Goal: Task Accomplishment & Management: Complete application form

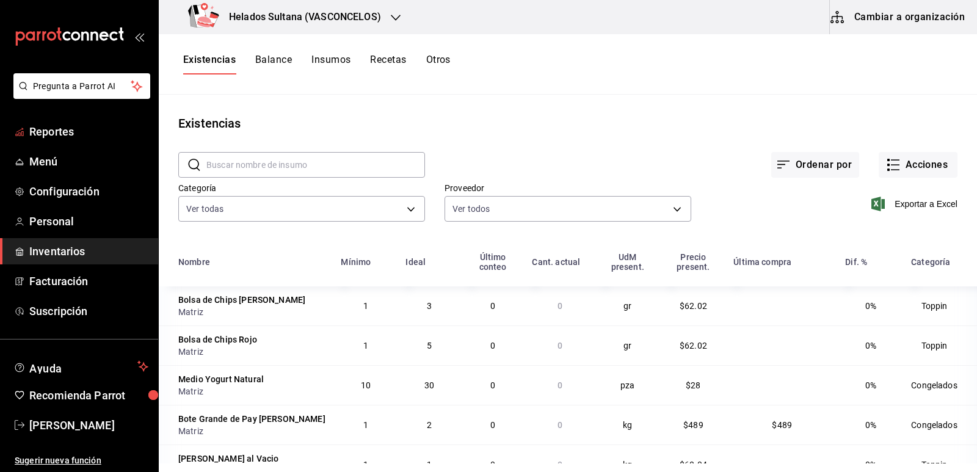
click at [57, 138] on span "Reportes" at bounding box center [88, 131] width 119 height 16
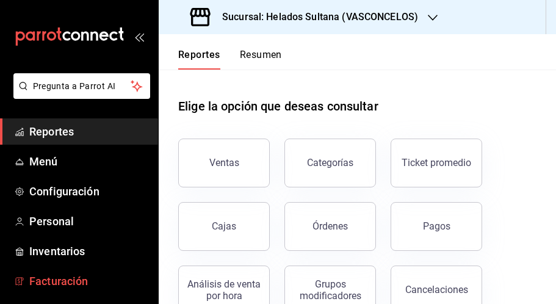
click at [68, 272] on link "Facturación" at bounding box center [79, 281] width 158 height 26
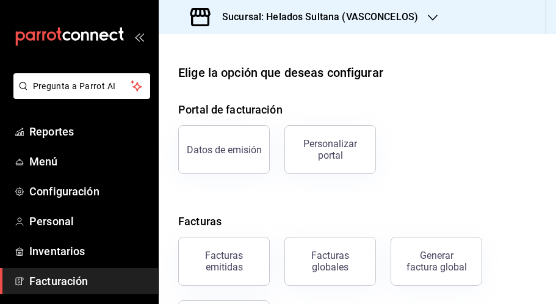
scroll to position [65, 0]
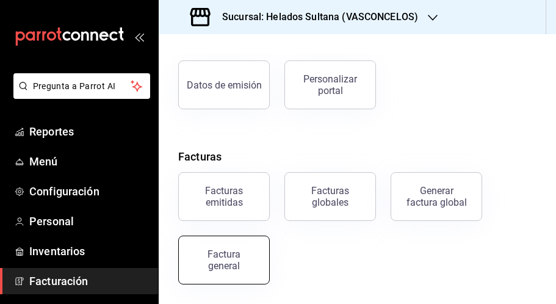
click at [210, 252] on div "Factura general" at bounding box center [224, 260] width 61 height 23
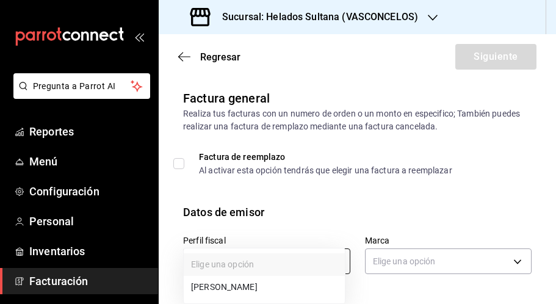
click at [241, 252] on body "Pregunta a Parrot AI Reportes Menú Configuración Personal Inventarios Facturaci…" at bounding box center [278, 152] width 556 height 304
click at [242, 285] on li "[PERSON_NAME]" at bounding box center [264, 287] width 161 height 23
type input "3ddbee9d-526d-4270-adce-b67b8633c009"
type input "144306c7-8caf-4d8c-ba73-d2b7112157ad"
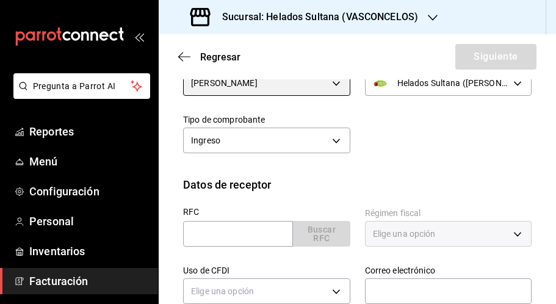
scroll to position [183, 0]
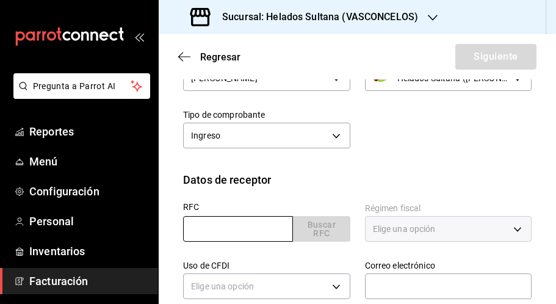
click at [250, 228] on input "text" at bounding box center [238, 229] width 110 height 26
paste input "AACC8909307U5"
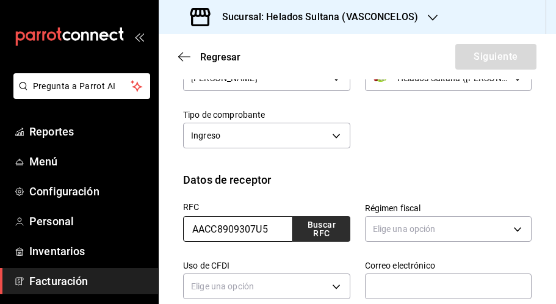
type input "AACC8909307U5"
click at [332, 231] on button "Buscar RFC" at bounding box center [321, 229] width 57 height 26
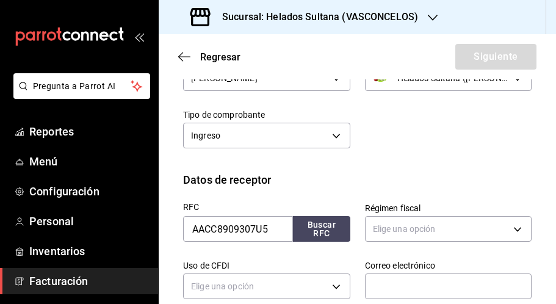
click at [406, 155] on div "Perfil fiscal [PERSON_NAME] 3ddbee9d-526d-4270-adce-b67b8633c009 Marca Helados …" at bounding box center [357, 104] width 349 height 134
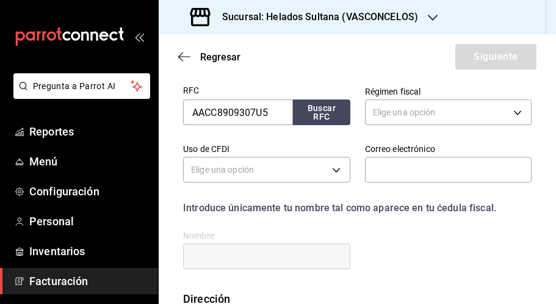
scroll to position [305, 0]
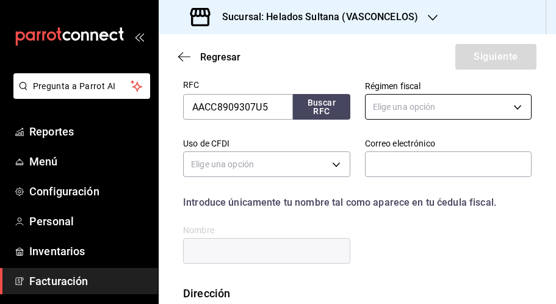
click at [388, 114] on body "Pregunta a Parrot AI Reportes Menú Configuración Personal Inventarios Facturaci…" at bounding box center [278, 152] width 556 height 304
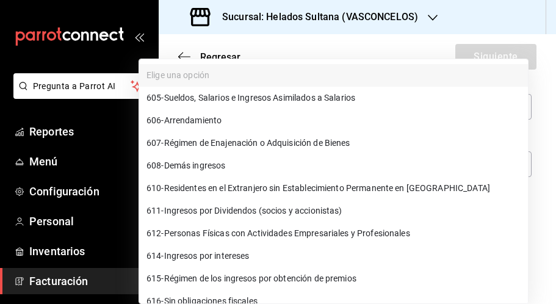
click at [280, 227] on li "612 - Personas Físicas con Actividades Empresariales y Profesionales" at bounding box center [333, 233] width 389 height 23
type input "612"
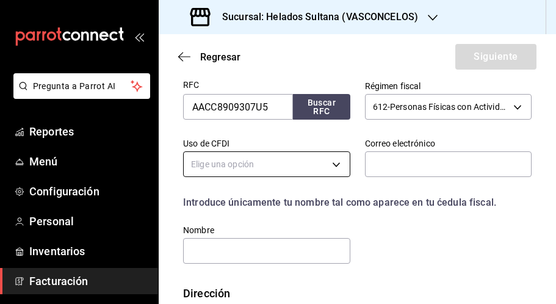
click at [329, 164] on body "Pregunta a Parrot AI Reportes Menú Configuración Personal Inventarios Facturaci…" at bounding box center [278, 152] width 556 height 304
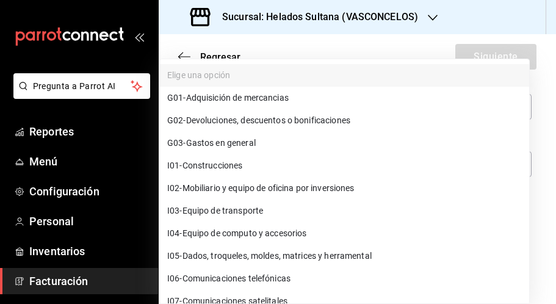
click at [221, 136] on li "G03 - Gastos en general" at bounding box center [345, 143] width 370 height 23
type input "G03"
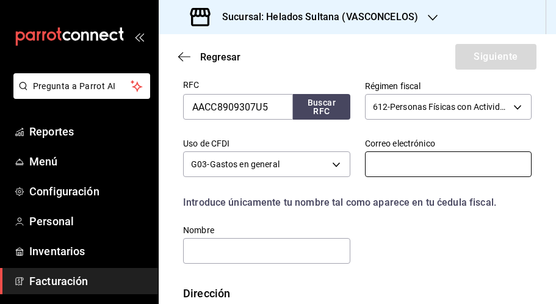
click at [395, 166] on input "text" at bounding box center [448, 164] width 167 height 26
paste input "[EMAIL_ADDRESS][DOMAIN_NAME]"
type input "[EMAIL_ADDRESS][DOMAIN_NAME]"
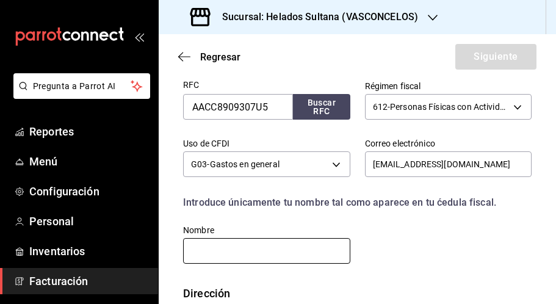
click at [280, 238] on input "text" at bounding box center [266, 251] width 167 height 26
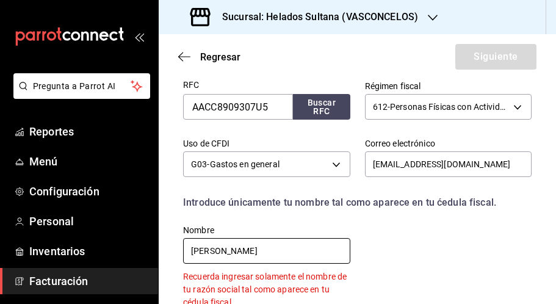
type input "[PERSON_NAME]"
click at [398, 243] on div "RFC AACC8909307U5 Buscar RFC Régimen fiscal 612 - Personas Físicas con Activida…" at bounding box center [350, 187] width 363 height 243
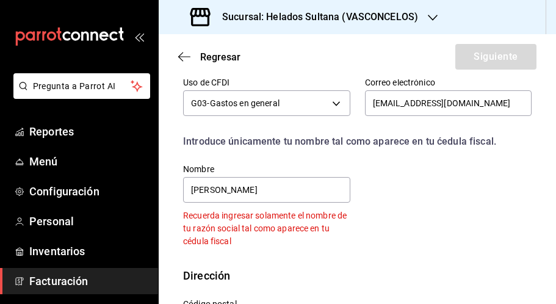
scroll to position [421, 0]
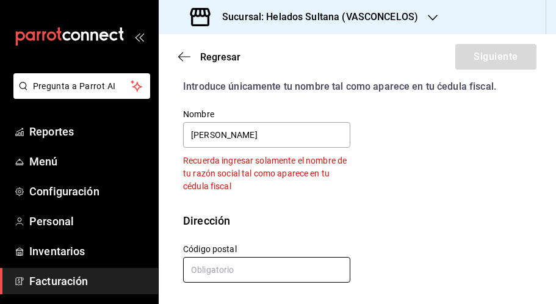
click at [255, 274] on input "text" at bounding box center [266, 270] width 167 height 26
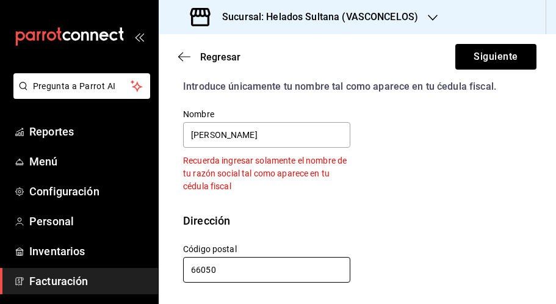
type input "66050"
click at [357, 188] on div "RFC AACC8909307U5 Buscar RFC Régimen fiscal 612 - Personas Físicas con Activida…" at bounding box center [350, 71] width 363 height 243
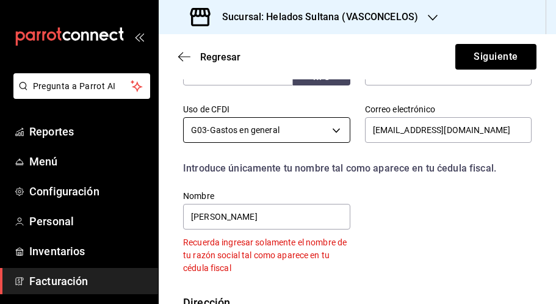
scroll to position [360, 0]
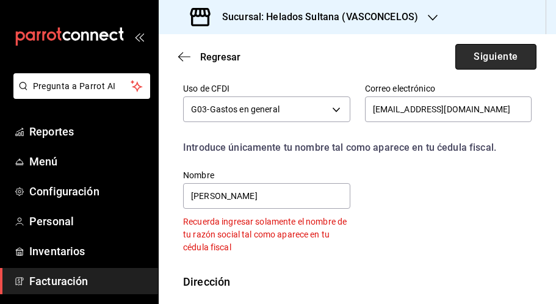
click at [486, 60] on button "Siguiente" at bounding box center [496, 57] width 81 height 26
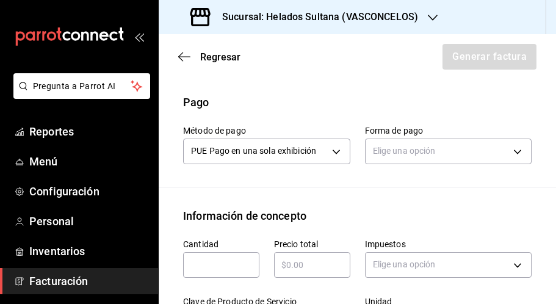
click at [299, 75] on button "Asociar orden" at bounding box center [312, 57] width 76 height 35
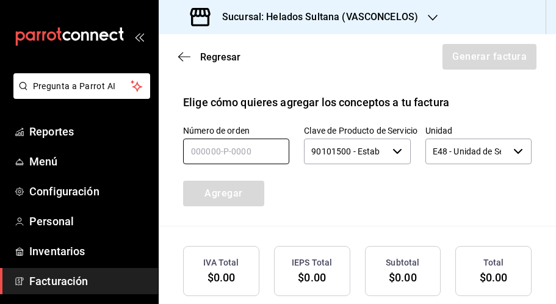
click at [246, 164] on input "text" at bounding box center [236, 152] width 106 height 26
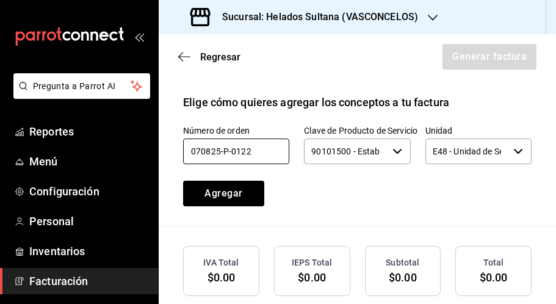
type input "070825-P-0122"
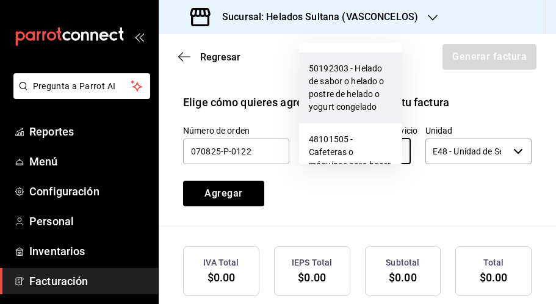
click at [337, 84] on li "50192303 - Helado de sabor o helado o postre de helado o yogurt congelado" at bounding box center [350, 88] width 103 height 71
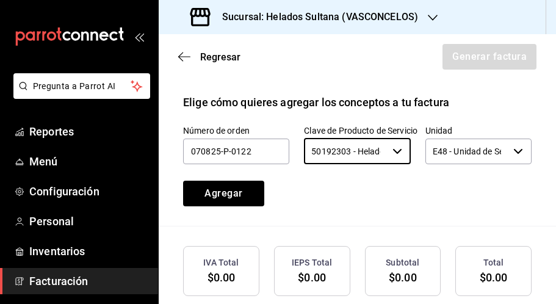
type input "50192303 - Helado de sabor o helado o postre de helado o yogurt congelado"
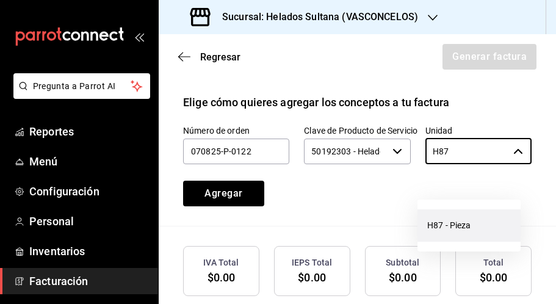
click at [469, 230] on li "H87 - Pieza" at bounding box center [469, 226] width 103 height 32
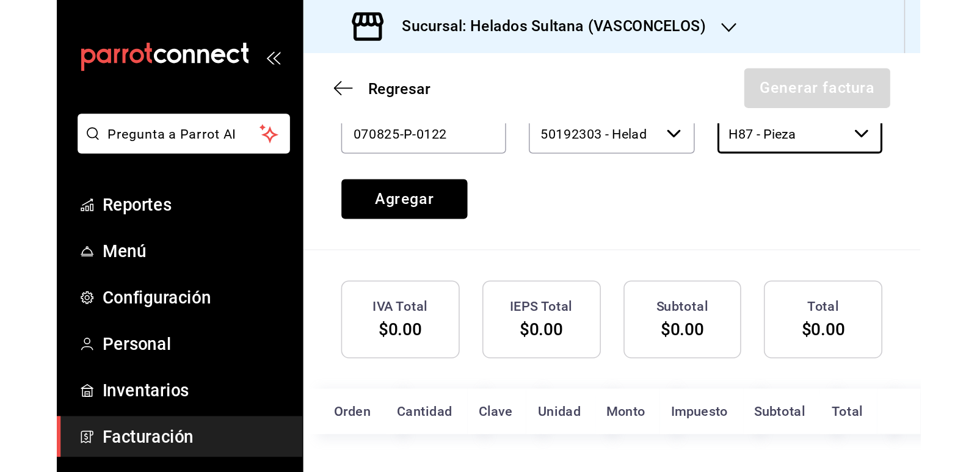
scroll to position [452, 0]
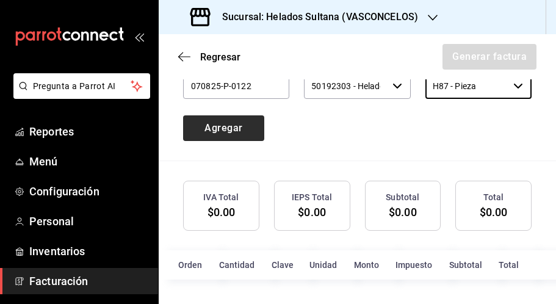
type input "H87 - Pieza"
click at [229, 128] on button "Agregar" at bounding box center [223, 128] width 81 height 26
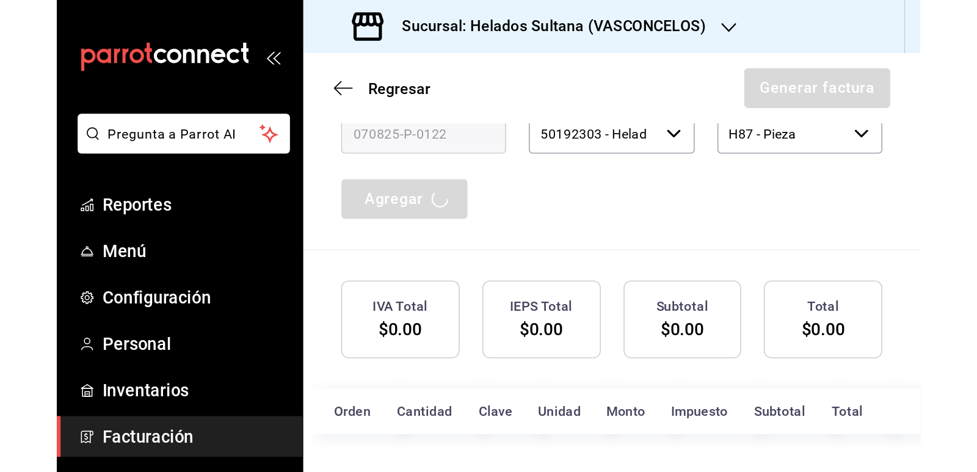
scroll to position [258, 0]
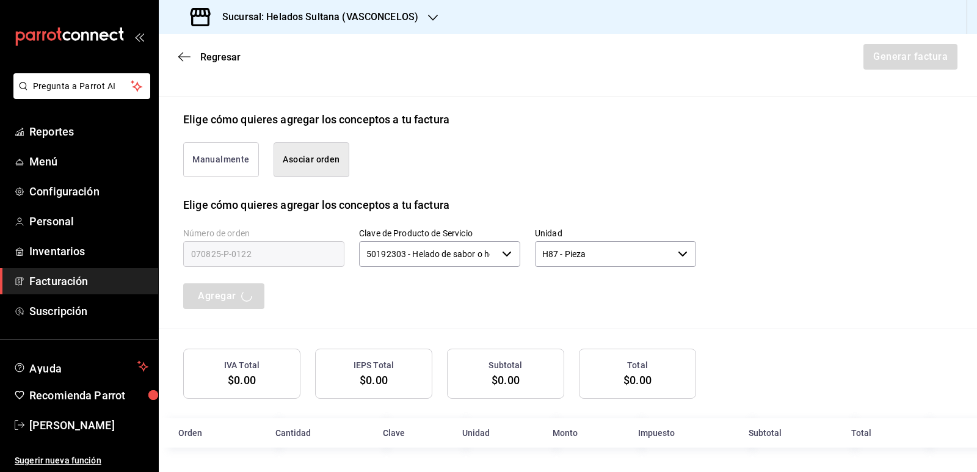
click at [498, 296] on div "Número de orden 070825-P-0122 Clave de Producto de Servicio 50192303 - Helado d…" at bounding box center [425, 254] width 542 height 111
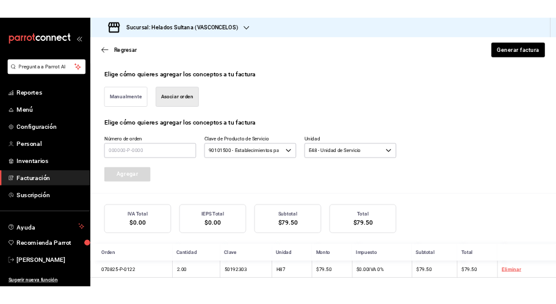
scroll to position [289, 0]
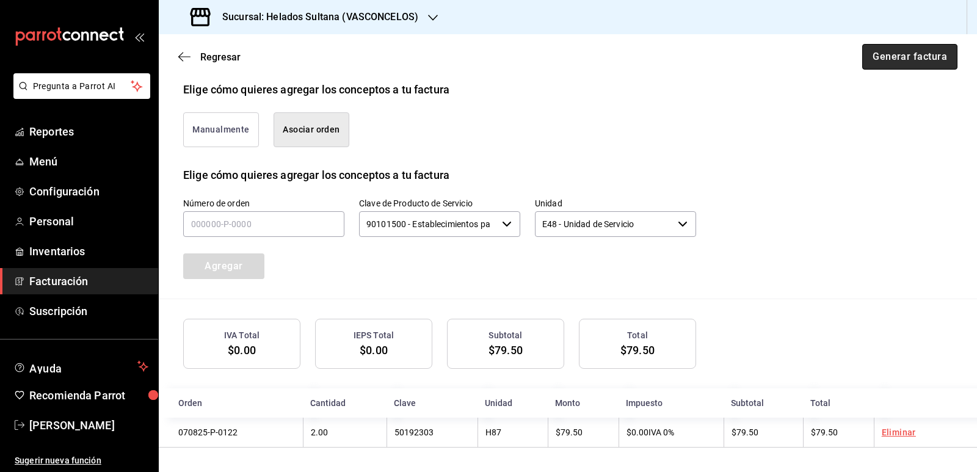
click at [913, 60] on button "Generar factura" at bounding box center [909, 57] width 95 height 26
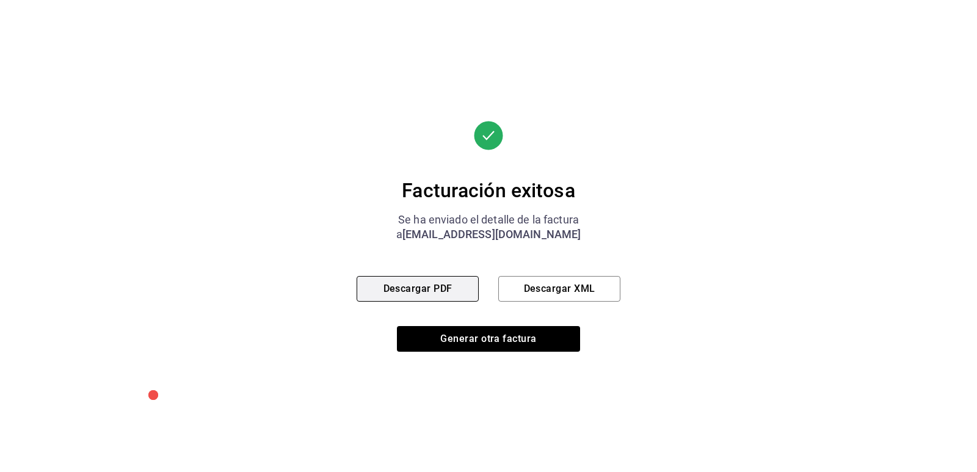
click at [430, 283] on button "Descargar PDF" at bounding box center [418, 289] width 122 height 26
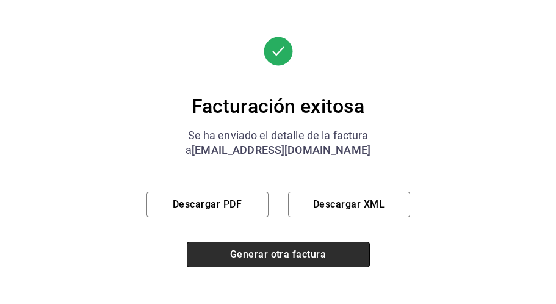
click at [273, 252] on button "Generar otra factura" at bounding box center [278, 255] width 183 height 26
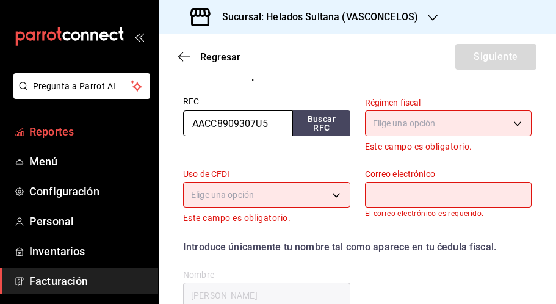
drag, startPoint x: 267, startPoint y: 126, endPoint x: 137, endPoint y: 128, distance: 129.5
click at [137, 128] on div "Pregunta a Parrot AI Reportes Menú Configuración Personal Inventarios Facturaci…" at bounding box center [278, 152] width 556 height 304
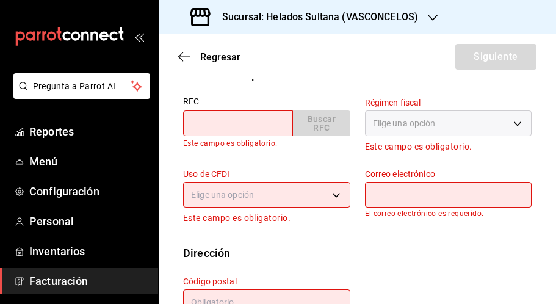
click at [218, 126] on input "text" at bounding box center [238, 124] width 110 height 26
paste input "GCC7804043J5"
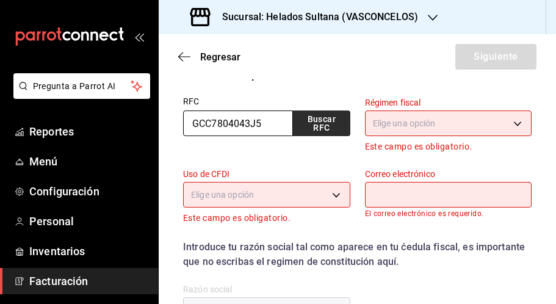
type input "GCC7804043J5"
click at [320, 129] on button "Buscar RFC" at bounding box center [321, 124] width 57 height 26
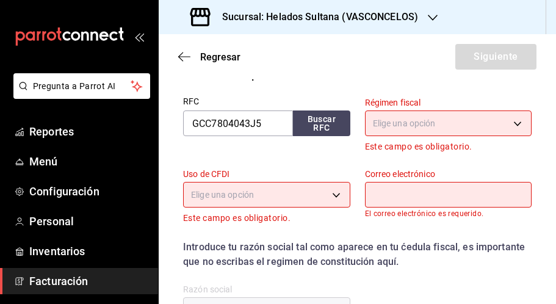
click at [387, 126] on body "Pregunta a Parrot AI Reportes Menú Configuración Personal Inventarios Facturaci…" at bounding box center [278, 152] width 556 height 304
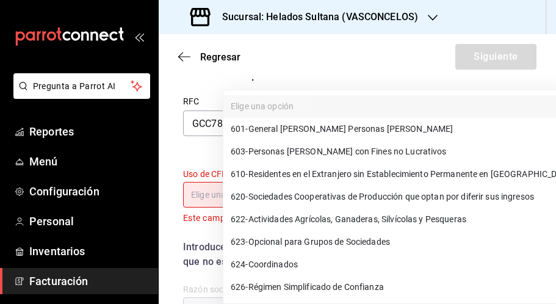
click at [373, 130] on span "601 - General [PERSON_NAME] Personas [PERSON_NAME]" at bounding box center [342, 129] width 222 height 13
type input "601"
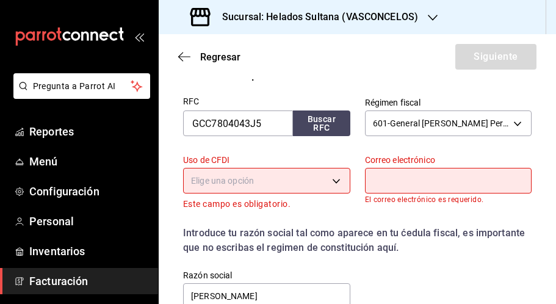
click at [310, 175] on body "Pregunta a Parrot AI Reportes Menú Configuración Personal Inventarios Facturaci…" at bounding box center [278, 152] width 556 height 304
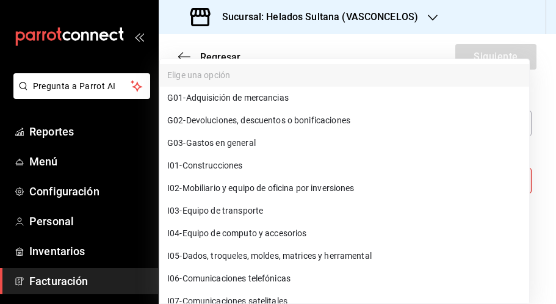
click at [265, 140] on li "G03 - Gastos en general" at bounding box center [345, 143] width 370 height 23
type input "G03"
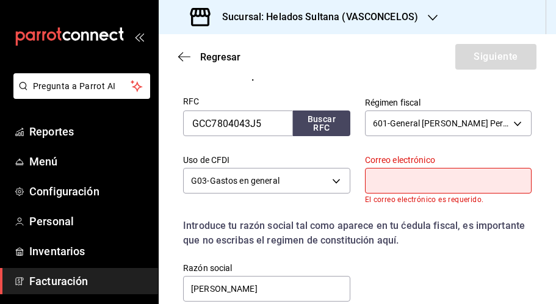
click at [401, 183] on input "text" at bounding box center [448, 181] width 167 height 26
paste input "[EMAIL_ADDRESS][DOMAIN_NAME]"
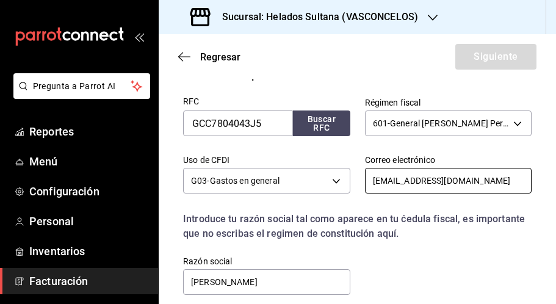
type input "[EMAIL_ADDRESS][DOMAIN_NAME]"
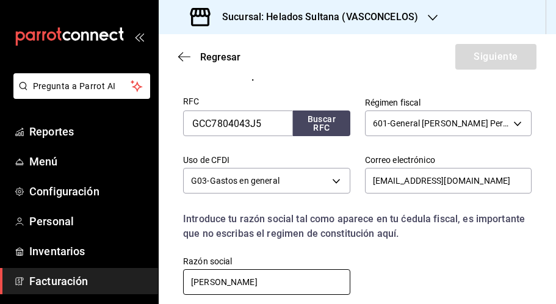
drag, startPoint x: 332, startPoint y: 281, endPoint x: 141, endPoint y: 274, distance: 191.3
click at [141, 274] on div "Pregunta a Parrot AI Reportes Menú Configuración Personal Inventarios Facturaci…" at bounding box center [278, 152] width 556 height 304
type input "GASOLINERA CAÑON [US_STATE]"
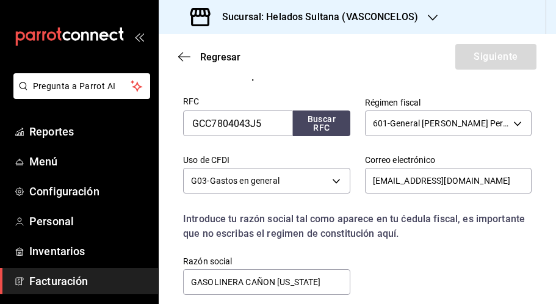
click at [398, 250] on div "RFC GCC7804043J5 Buscar RFC Régimen fiscal 601 - General [PERSON_NAME] Personas…" at bounding box center [350, 189] width 363 height 214
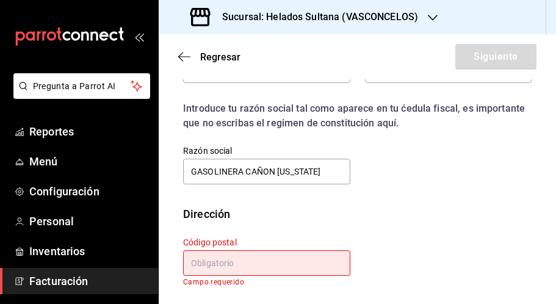
scroll to position [401, 0]
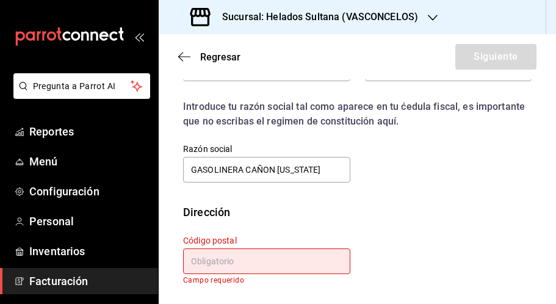
click at [264, 255] on input "text" at bounding box center [266, 262] width 167 height 26
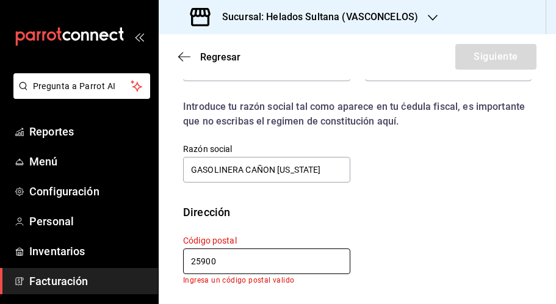
scroll to position [393, 0]
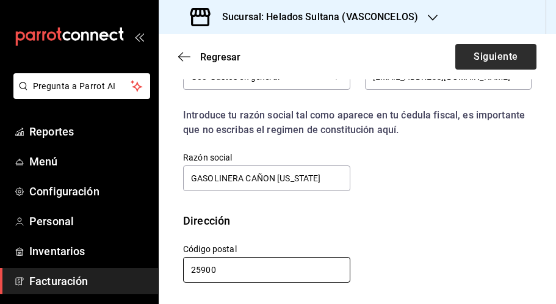
type input "25900"
click at [475, 55] on button "Siguiente" at bounding box center [496, 57] width 81 height 26
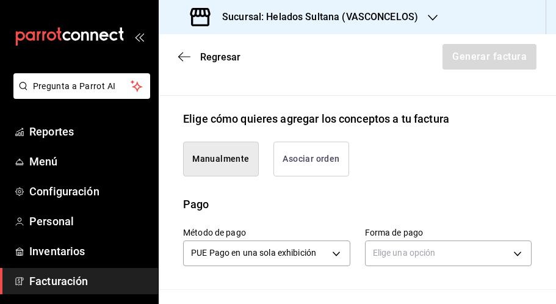
scroll to position [271, 0]
click at [308, 177] on button "Asociar orden" at bounding box center [312, 159] width 76 height 35
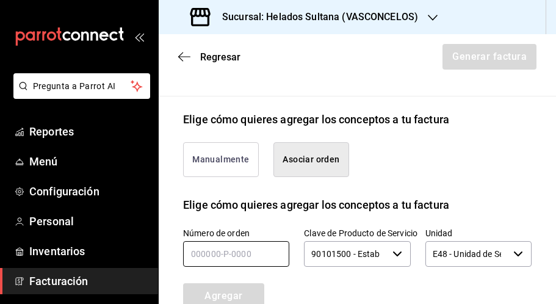
click at [242, 262] on input "text" at bounding box center [236, 254] width 106 height 26
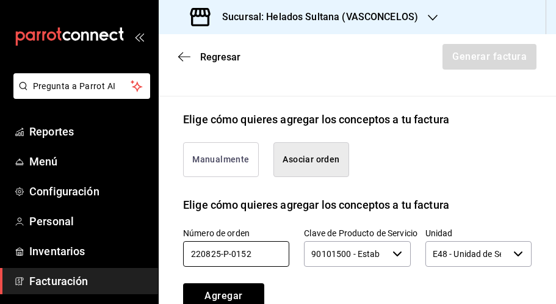
type input "220825-p-0152"
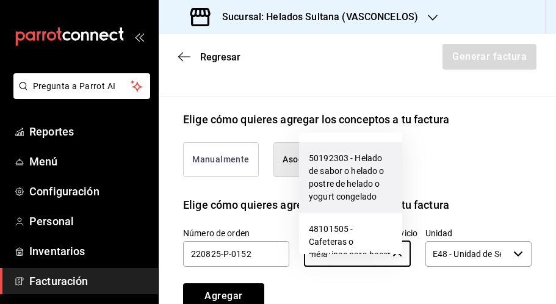
click at [332, 189] on li "50192303 - Helado de sabor o helado o postre de helado o yogurt congelado" at bounding box center [350, 177] width 103 height 71
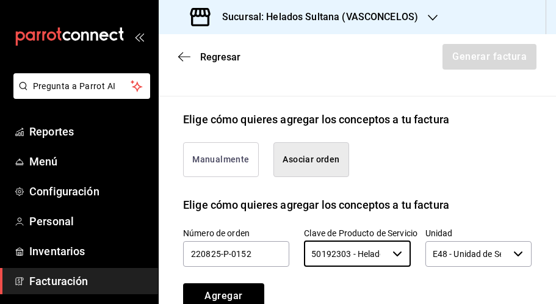
type input "50192303 - Helado de sabor o helado o postre de helado o yogurt congelado"
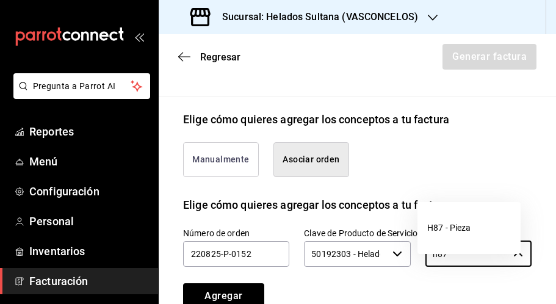
click at [433, 214] on li "H87 - Pieza" at bounding box center [469, 228] width 103 height 32
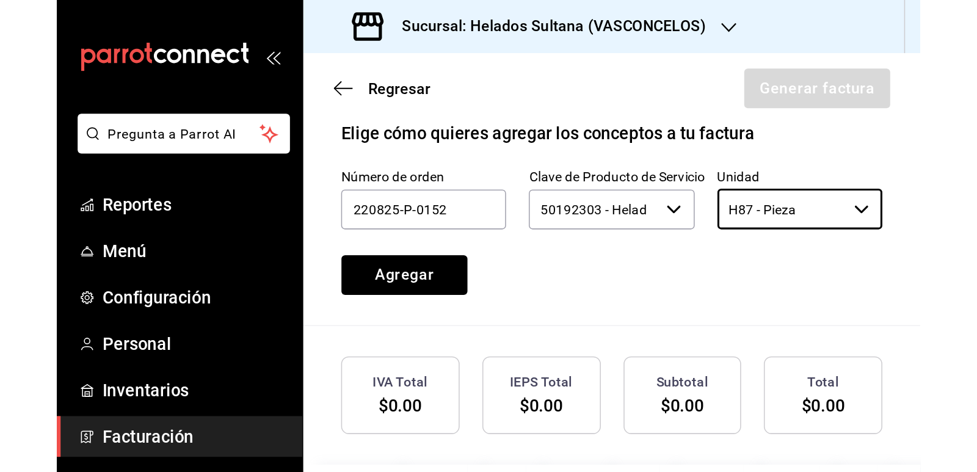
scroll to position [393, 0]
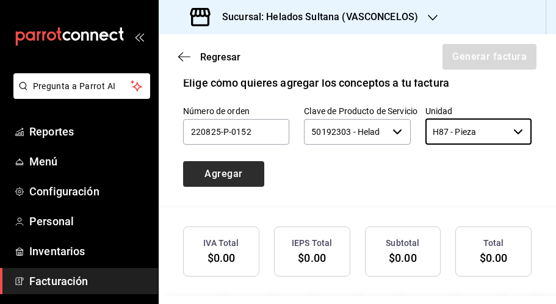
type input "H87 - Pieza"
click at [233, 187] on button "Agregar" at bounding box center [223, 174] width 81 height 26
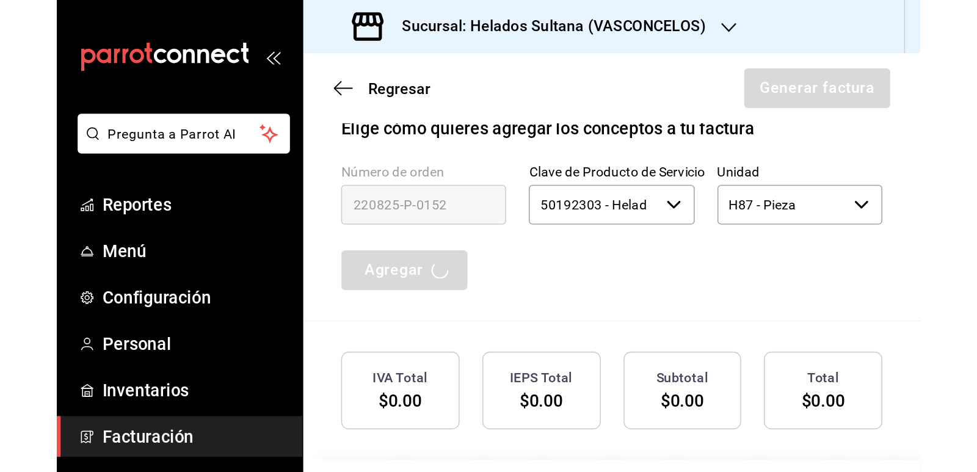
scroll to position [258, 0]
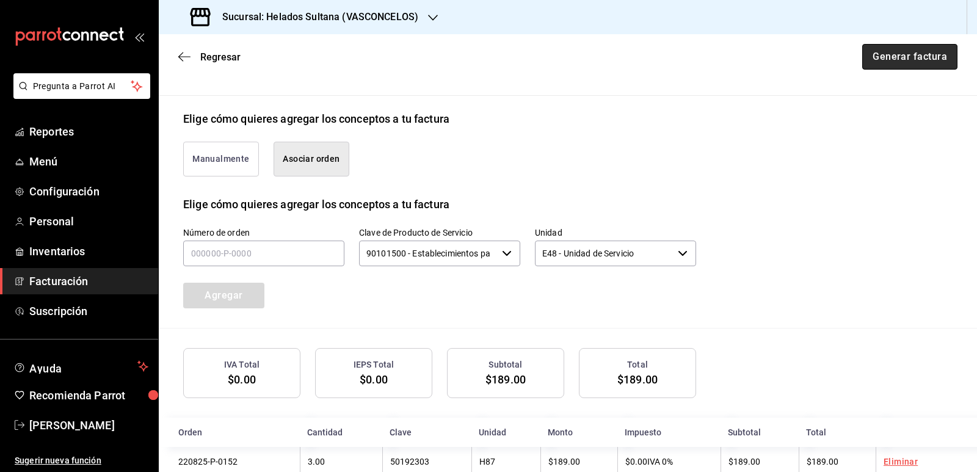
click at [921, 59] on button "Generar factura" at bounding box center [909, 57] width 95 height 26
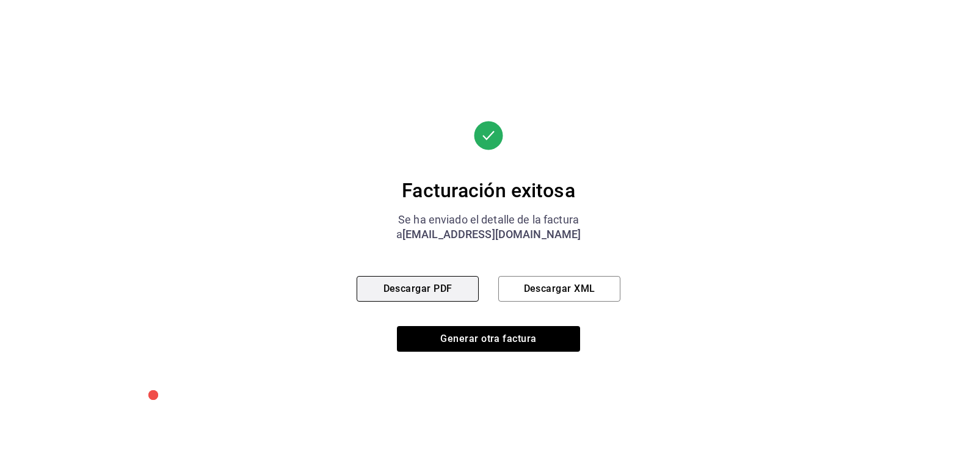
click at [448, 279] on button "Descargar PDF" at bounding box center [418, 289] width 122 height 26
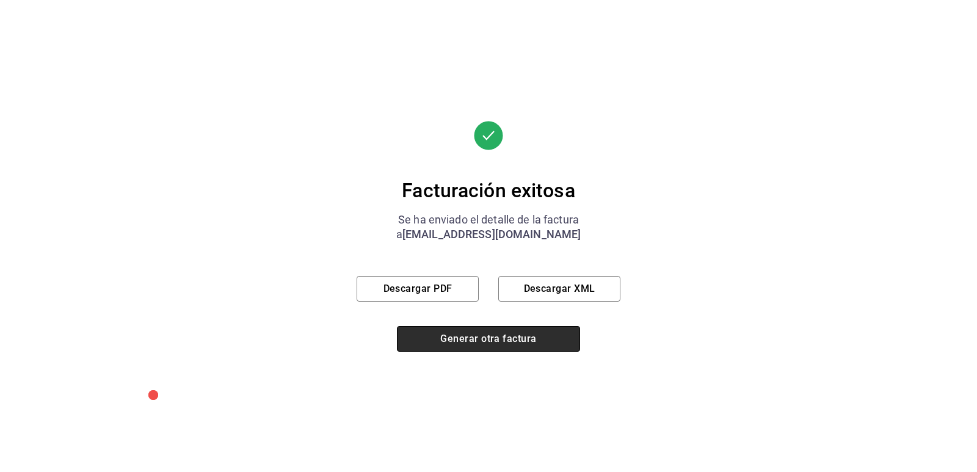
click at [494, 335] on button "Generar otra factura" at bounding box center [488, 339] width 183 height 26
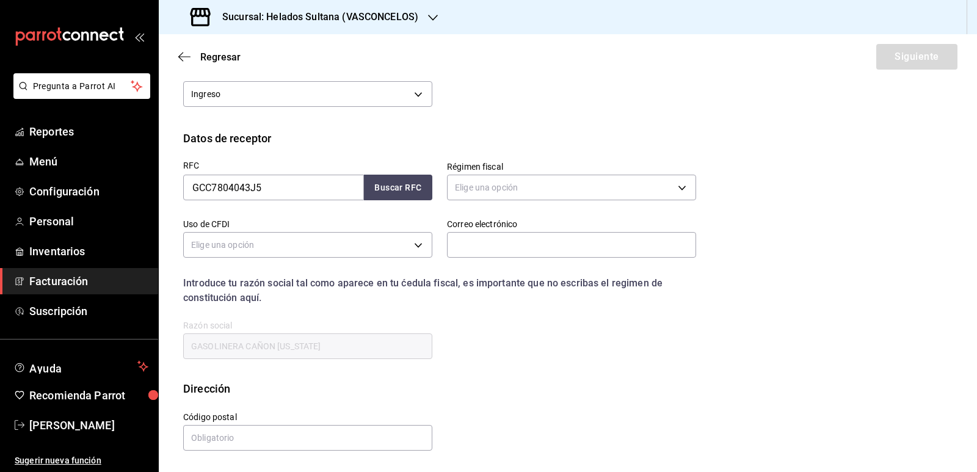
scroll to position [112, 0]
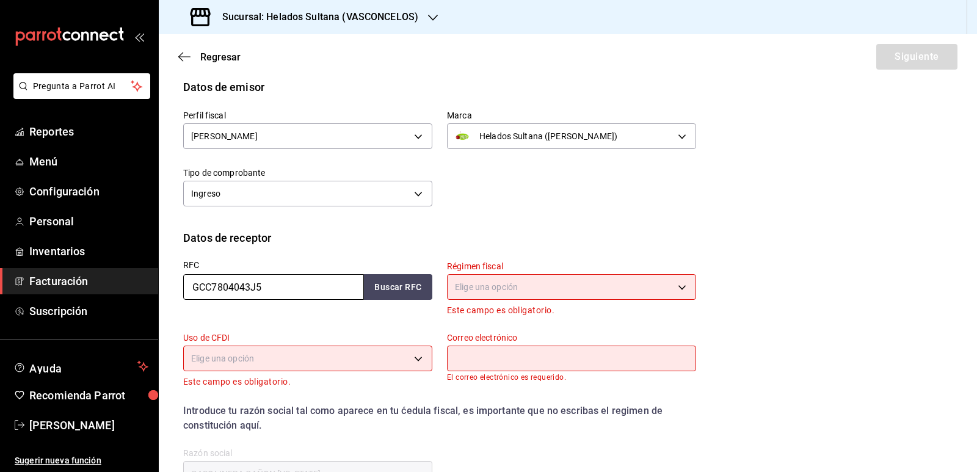
drag, startPoint x: 273, startPoint y: 284, endPoint x: 236, endPoint y: 285, distance: 36.7
click at [236, 285] on input "GCC7804043J5" at bounding box center [273, 287] width 181 height 26
type input "GCC7804"
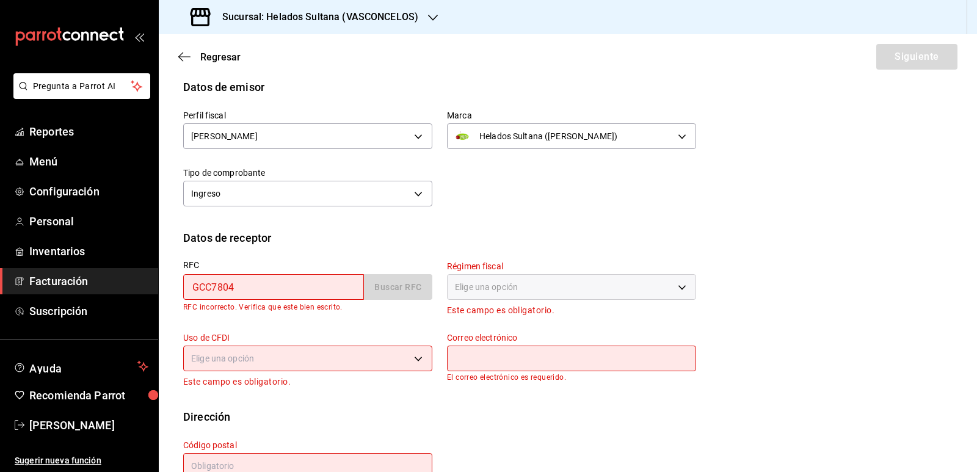
drag, startPoint x: 249, startPoint y: 287, endPoint x: 181, endPoint y: 286, distance: 68.4
click at [181, 286] on div "RFC GCC7804 Buscar RFC RFC incorrecto. Verifica que este bien escrito." at bounding box center [301, 281] width 264 height 71
paste input "SED1612221A2"
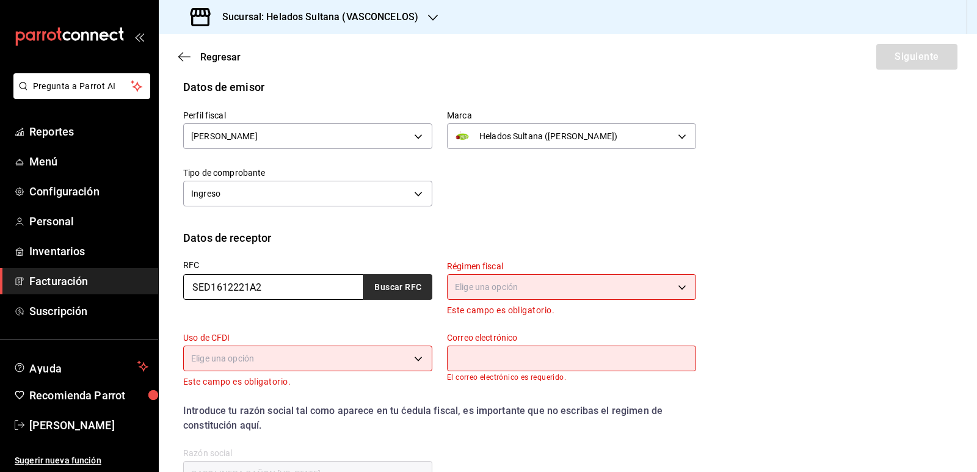
type input "SED1612221A2"
click at [392, 288] on button "Buscar RFC" at bounding box center [398, 287] width 68 height 26
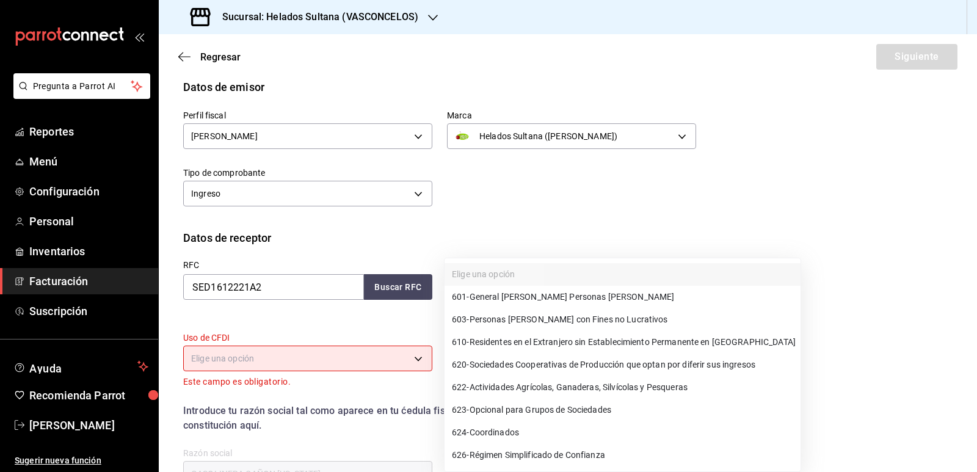
drag, startPoint x: 512, startPoint y: 281, endPoint x: 514, endPoint y: 301, distance: 19.7
click at [512, 282] on body "Pregunta a Parrot AI Reportes Menú Configuración Personal Inventarios Facturaci…" at bounding box center [488, 236] width 977 height 472
click at [522, 300] on span "601 - General [PERSON_NAME] Personas [PERSON_NAME]" at bounding box center [563, 297] width 222 height 13
type input "601"
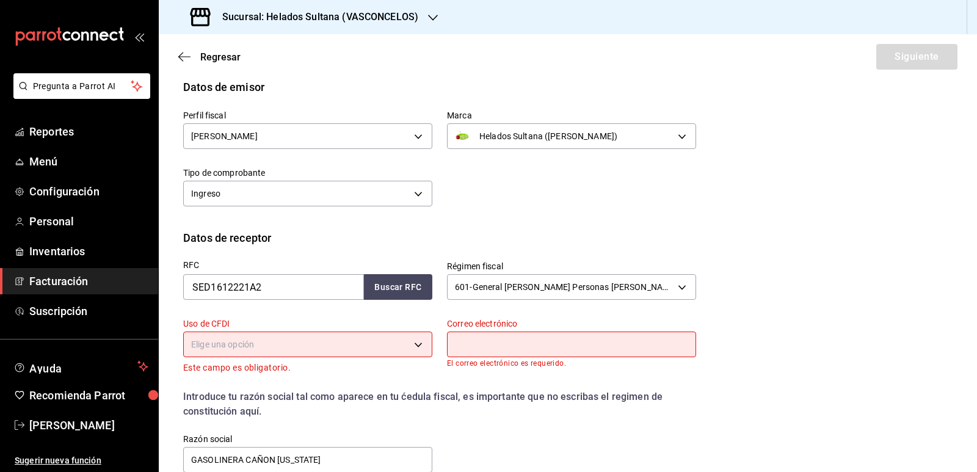
click at [338, 346] on body "Pregunta a Parrot AI Reportes Menú Configuración Personal Inventarios Facturaci…" at bounding box center [488, 236] width 977 height 472
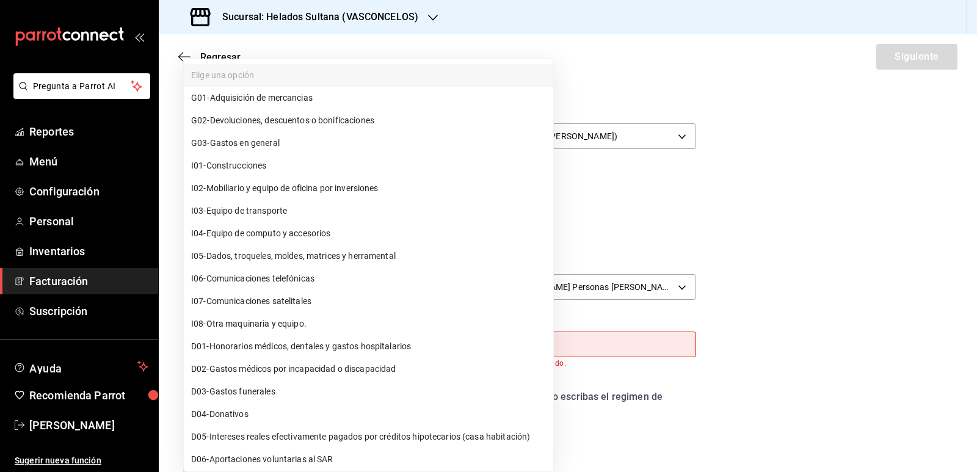
click at [288, 149] on li "G03 - Gastos en general" at bounding box center [369, 143] width 370 height 23
type input "G03"
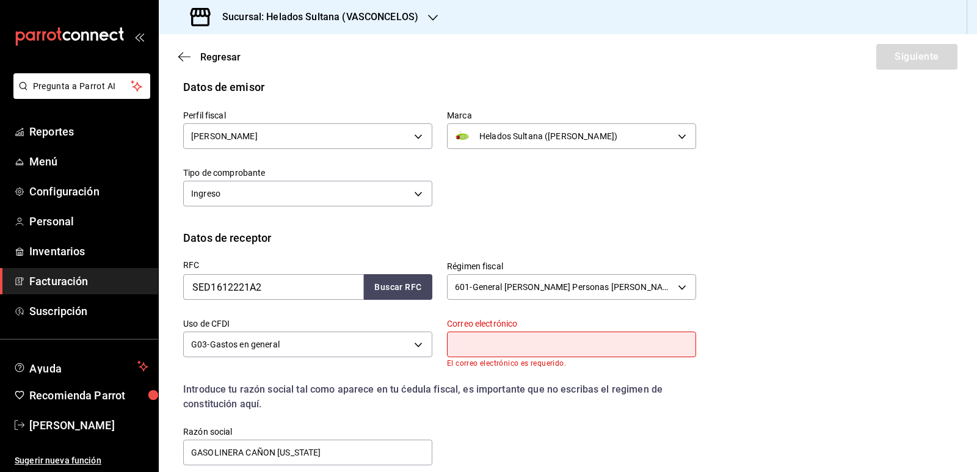
click at [577, 342] on input "text" at bounding box center [571, 345] width 249 height 26
paste input "[PERSON_NAME][EMAIL_ADDRESS][PERSON_NAME][DOMAIN_NAME]"
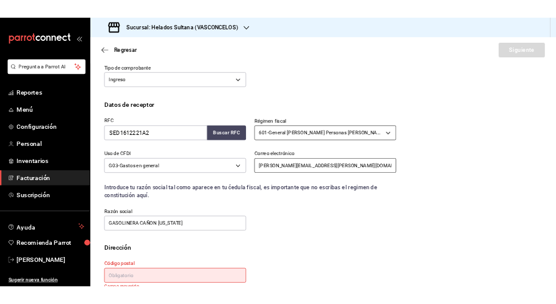
scroll to position [221, 0]
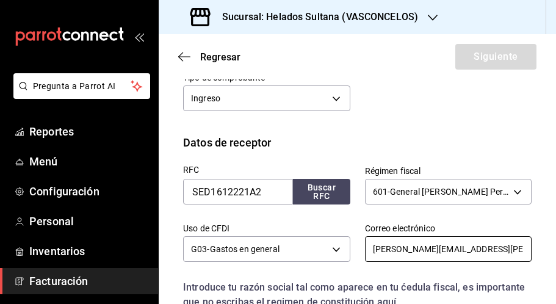
type input "[PERSON_NAME][EMAIL_ADDRESS][PERSON_NAME][DOMAIN_NAME]"
click at [306, 220] on div "Uso de CFDI G03 - Gastos en general G03" at bounding box center [260, 236] width 182 height 57
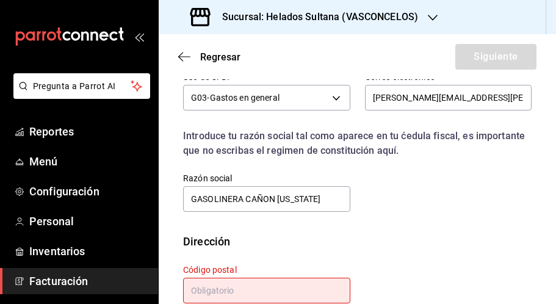
scroll to position [401, 0]
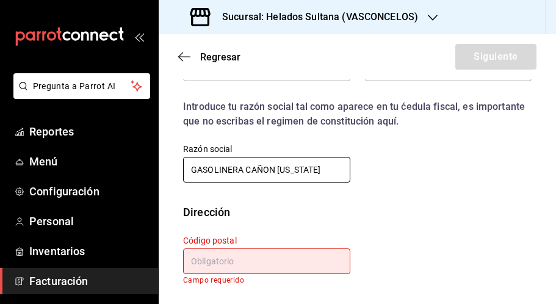
drag, startPoint x: 323, startPoint y: 171, endPoint x: 182, endPoint y: 167, distance: 141.2
click at [182, 167] on div "Razón social GASOLINERA CAÑON [US_STATE]" at bounding box center [260, 157] width 182 height 56
type input "SEDUTTA"
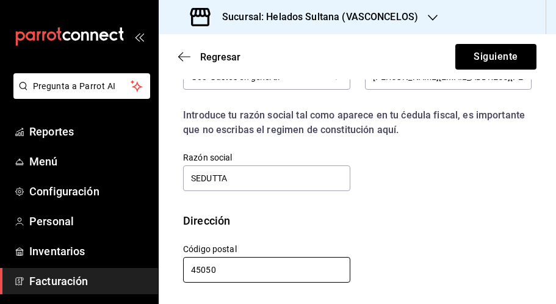
scroll to position [393, 0]
type input "45050"
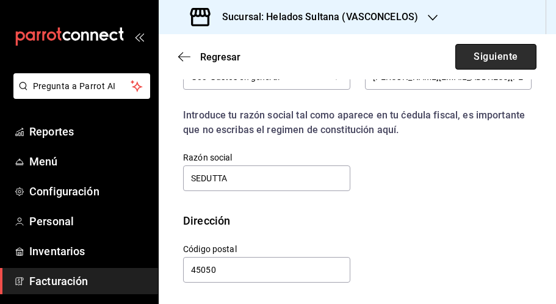
click at [490, 60] on button "Siguiente" at bounding box center [496, 57] width 81 height 26
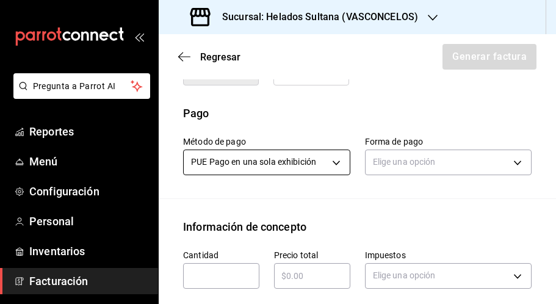
scroll to position [332, 0]
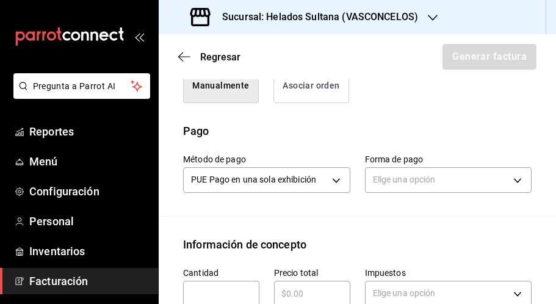
click at [323, 103] on button "Asociar orden" at bounding box center [312, 85] width 76 height 35
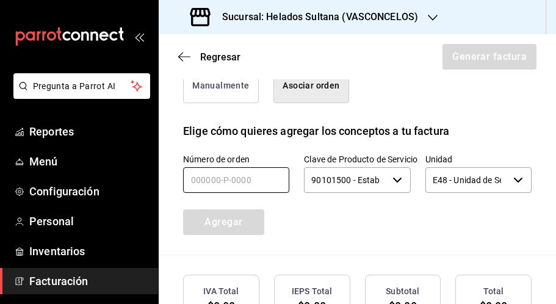
click at [258, 193] on input "text" at bounding box center [236, 180] width 106 height 26
type input "0_____-_-____"
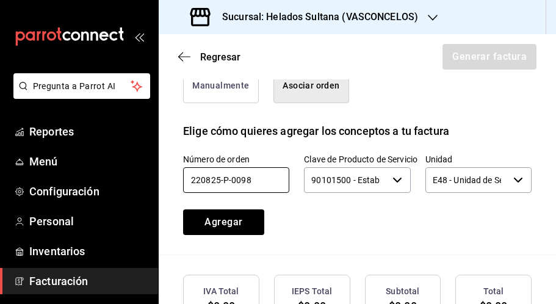
type input "220825-p-0098"
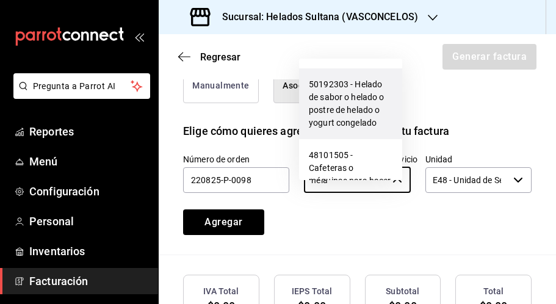
click at [347, 100] on li "50192303 - Helado de sabor o helado o postre de helado o yogurt congelado" at bounding box center [350, 103] width 103 height 71
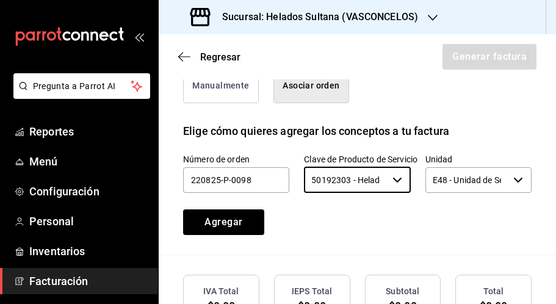
type input "50192303 - Helado de sabor o helado o postre de helado o yogurt congelado"
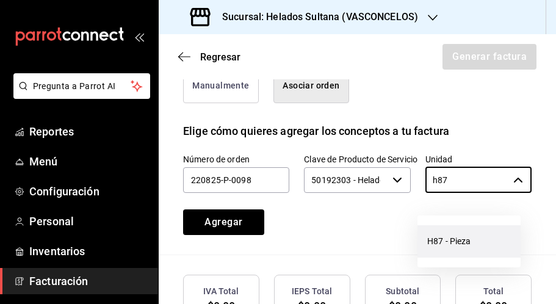
click at [441, 243] on li "H87 - Pieza" at bounding box center [469, 241] width 103 height 32
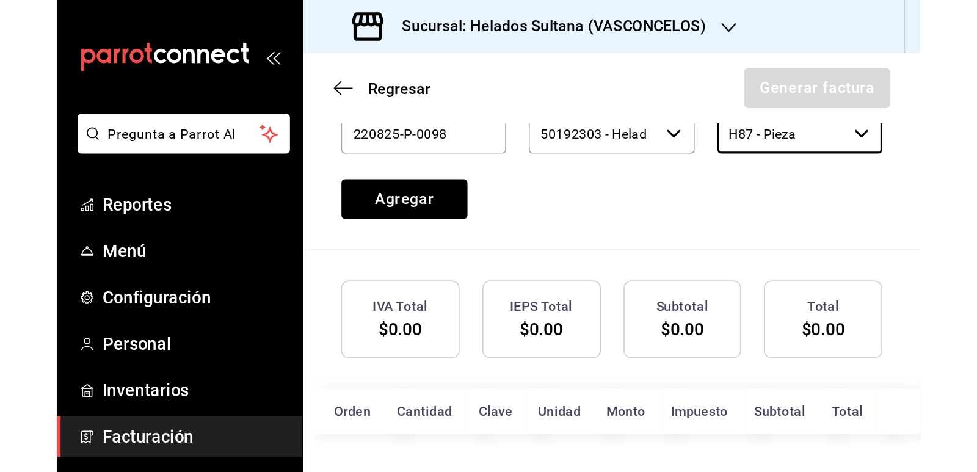
scroll to position [439, 0]
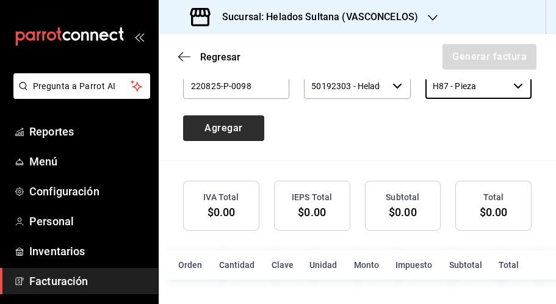
type input "H87 - Pieza"
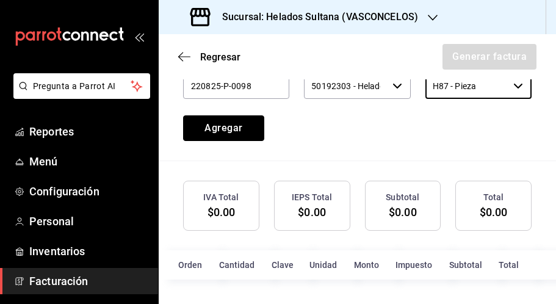
click at [191, 133] on button "Agregar" at bounding box center [223, 128] width 81 height 26
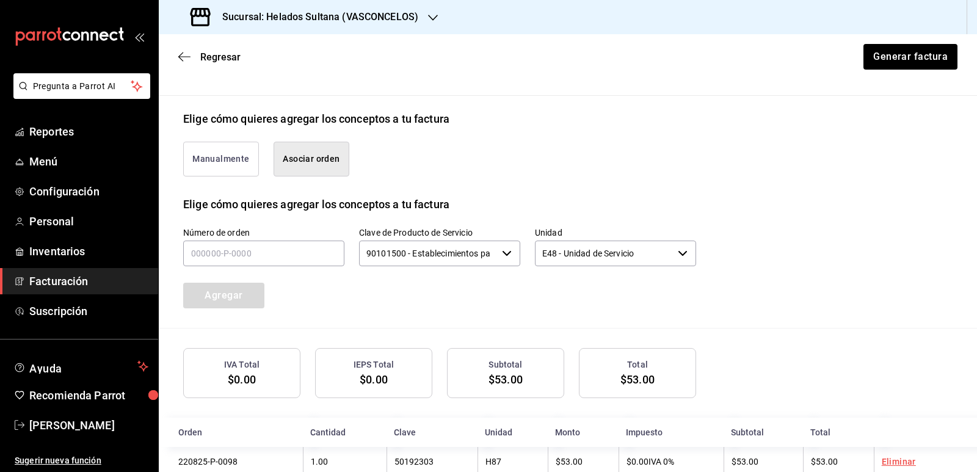
scroll to position [289, 0]
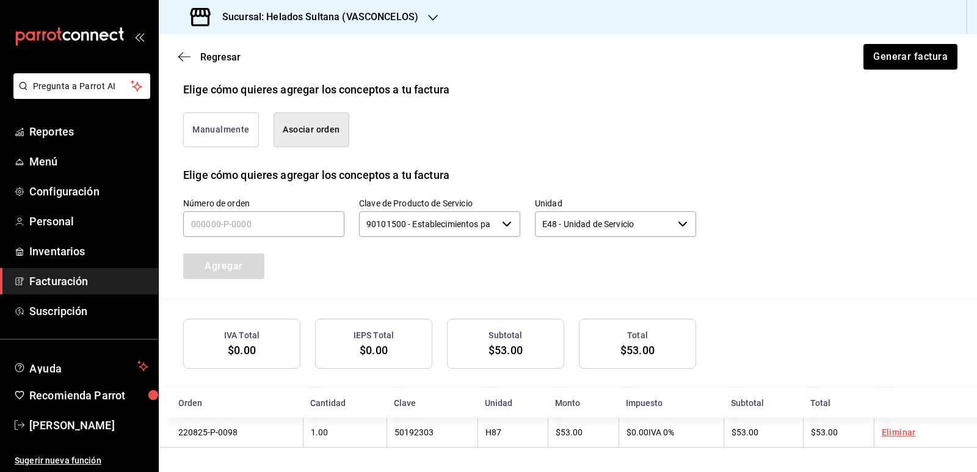
click at [640, 122] on div "Manualmente Asociar orden" at bounding box center [433, 122] width 528 height 49
click at [892, 56] on button "Generar factura" at bounding box center [909, 57] width 95 height 26
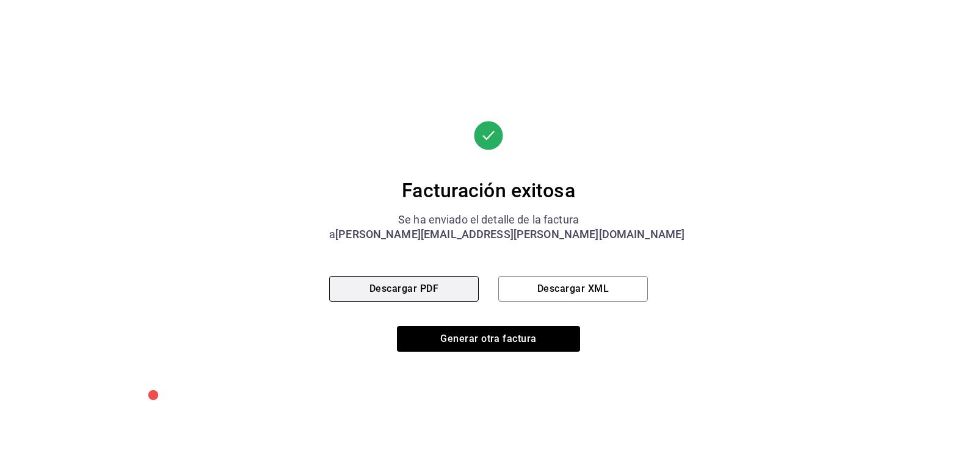
click at [427, 285] on button "Descargar PDF" at bounding box center [404, 289] width 150 height 26
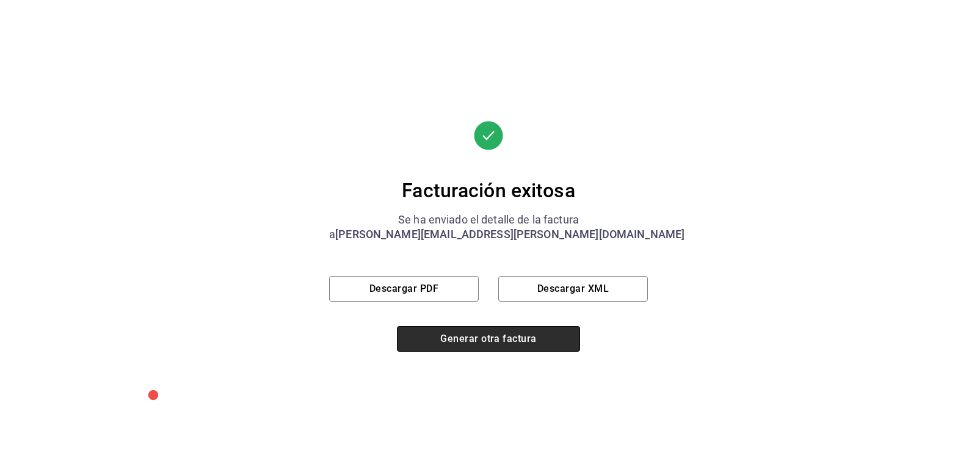
click at [471, 330] on button "Generar otra factura" at bounding box center [488, 339] width 183 height 26
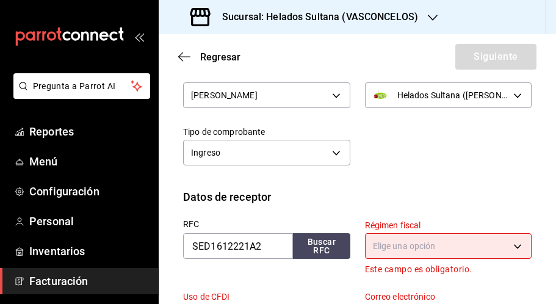
scroll to position [235, 0]
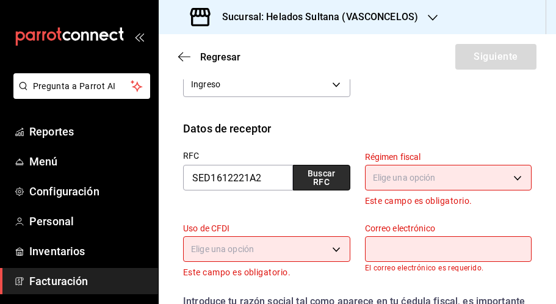
click at [308, 184] on button "Buscar RFC" at bounding box center [321, 178] width 57 height 26
type input "[PERSON_NAME][EMAIL_ADDRESS][PERSON_NAME][DOMAIN_NAME]"
type input "45050"
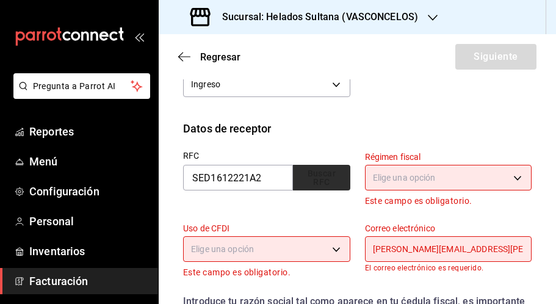
type input "601"
type input "G03"
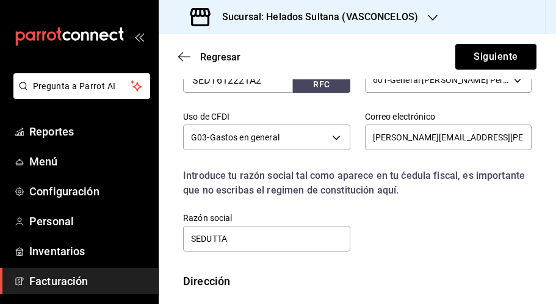
scroll to position [332, 0]
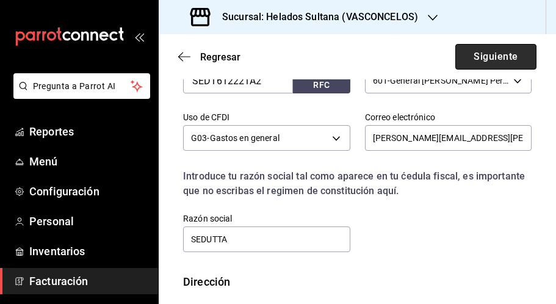
click at [476, 57] on button "Siguiente" at bounding box center [496, 57] width 81 height 26
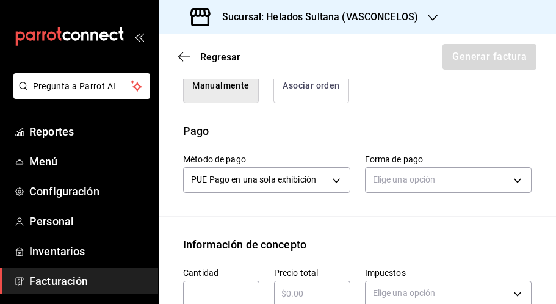
click at [414, 123] on div "Manualmente Asociar orden" at bounding box center [357, 88] width 349 height 69
click at [317, 97] on button "Asociar orden" at bounding box center [312, 85] width 76 height 35
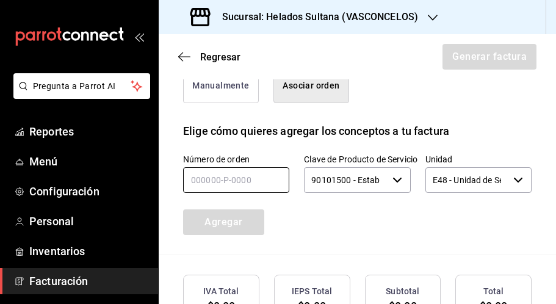
click at [251, 192] on input "text" at bounding box center [236, 180] width 106 height 26
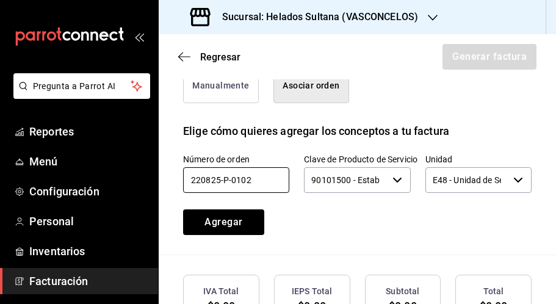
type input "220825-p-0102"
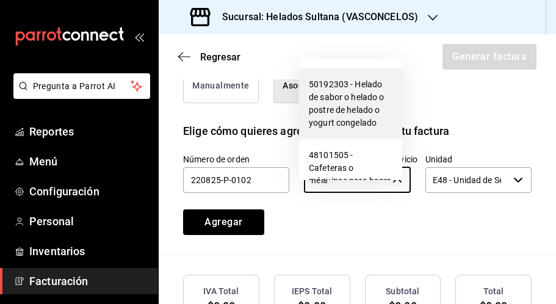
click at [323, 93] on li "50192303 - Helado de sabor o helado o postre de helado o yogurt congelado" at bounding box center [350, 103] width 103 height 71
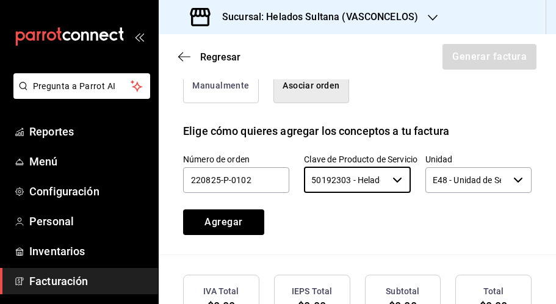
type input "50192303 - Helado de sabor o helado o postre de helado o yogurt congelado"
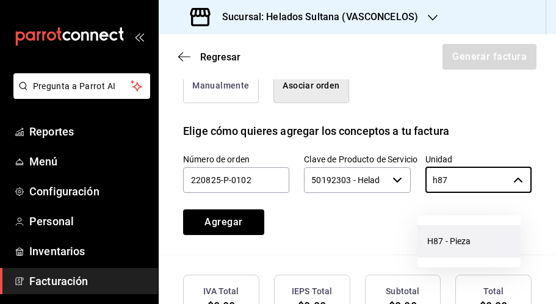
click at [455, 240] on li "H87 - Pieza" at bounding box center [469, 241] width 103 height 32
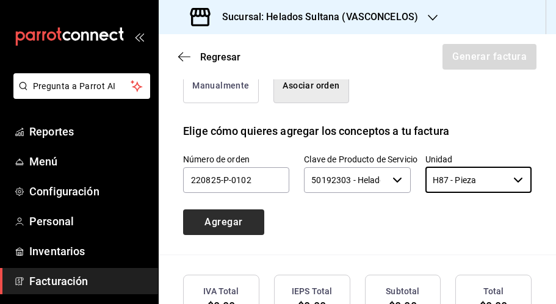
type input "H87 - Pieza"
click at [237, 230] on button "Agregar" at bounding box center [223, 223] width 81 height 26
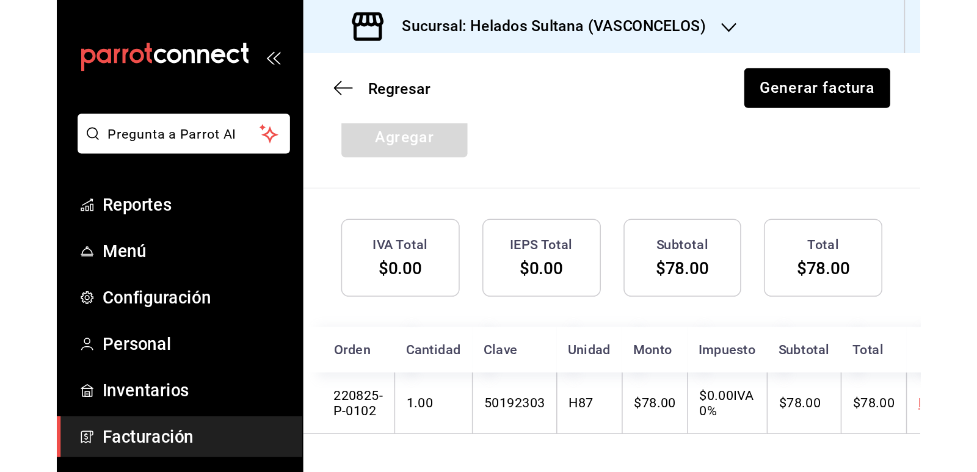
scroll to position [489, 0]
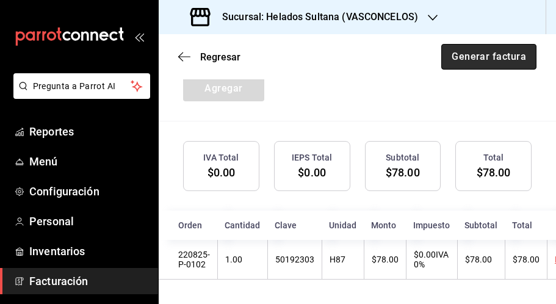
click at [486, 59] on button "Generar factura" at bounding box center [489, 57] width 95 height 26
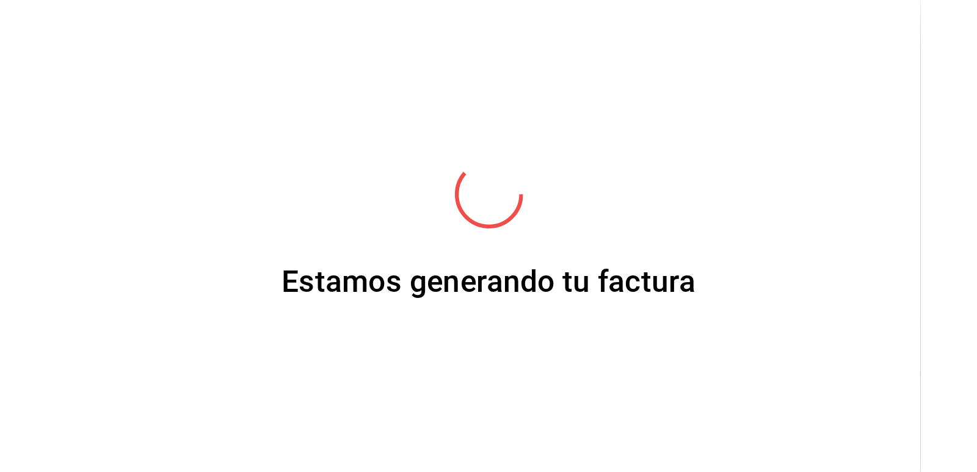
scroll to position [289, 0]
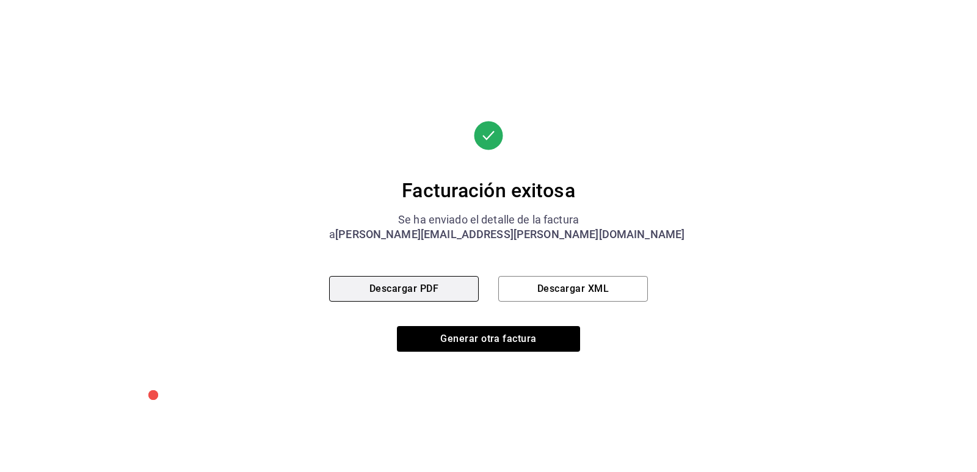
click at [433, 288] on button "Descargar PDF" at bounding box center [404, 289] width 150 height 26
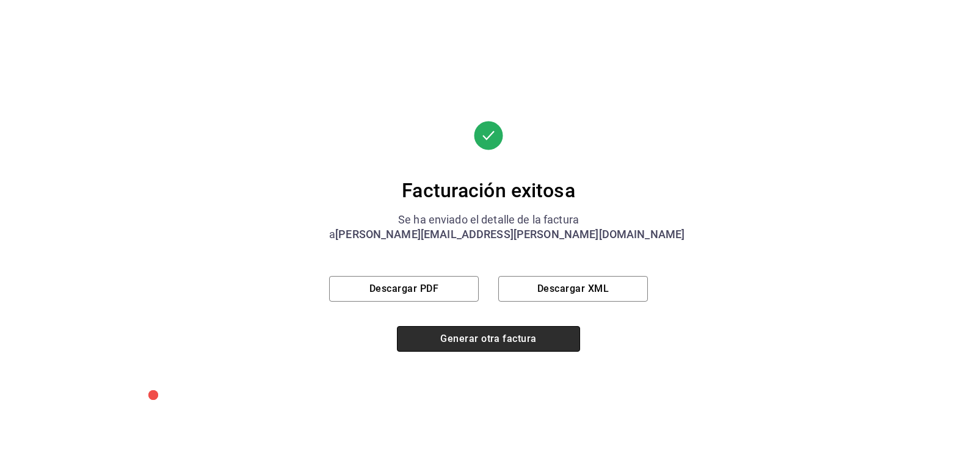
click at [461, 338] on button "Generar otra factura" at bounding box center [488, 339] width 183 height 26
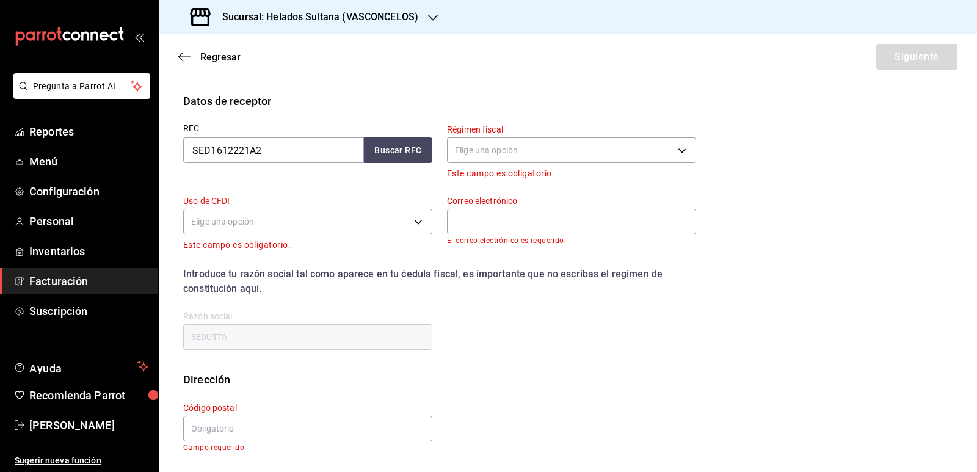
scroll to position [112, 0]
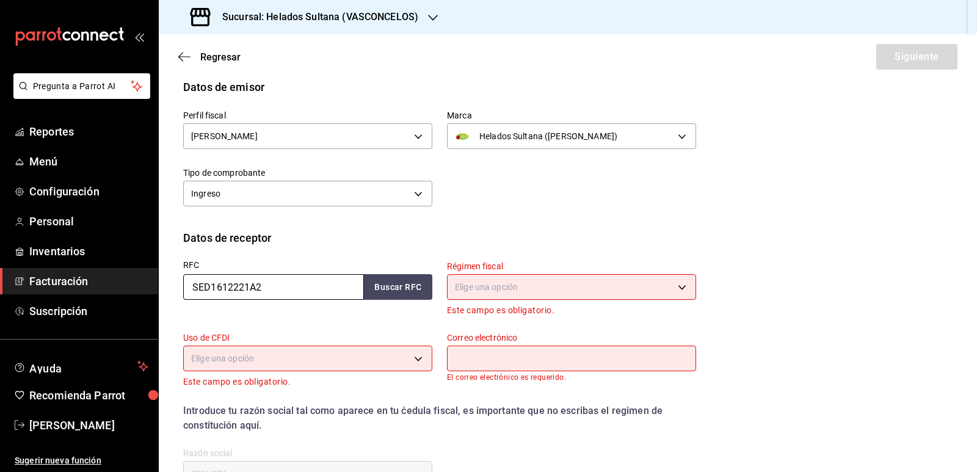
drag, startPoint x: 289, startPoint y: 285, endPoint x: 147, endPoint y: 280, distance: 142.4
click at [148, 280] on div "Pregunta a Parrot AI Reportes Menú Configuración Personal Inventarios Facturaci…" at bounding box center [488, 236] width 977 height 472
paste input "GTE961115MA1"
type input "GTE961115MA1"
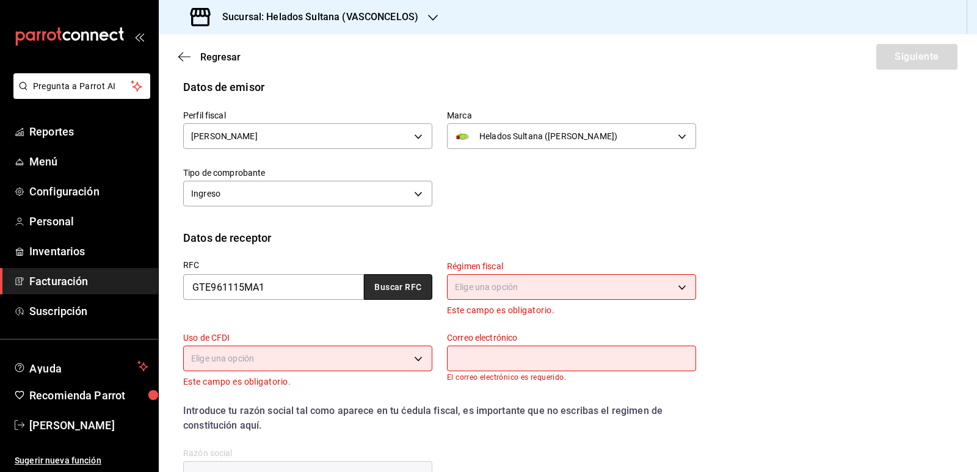
click at [417, 292] on button "Buscar RFC" at bounding box center [398, 287] width 68 height 26
type input "[EMAIL_ADDRESS][DOMAIN_NAME]"
type input "GRUPO TERRAZA"
type input "66266"
type input "601"
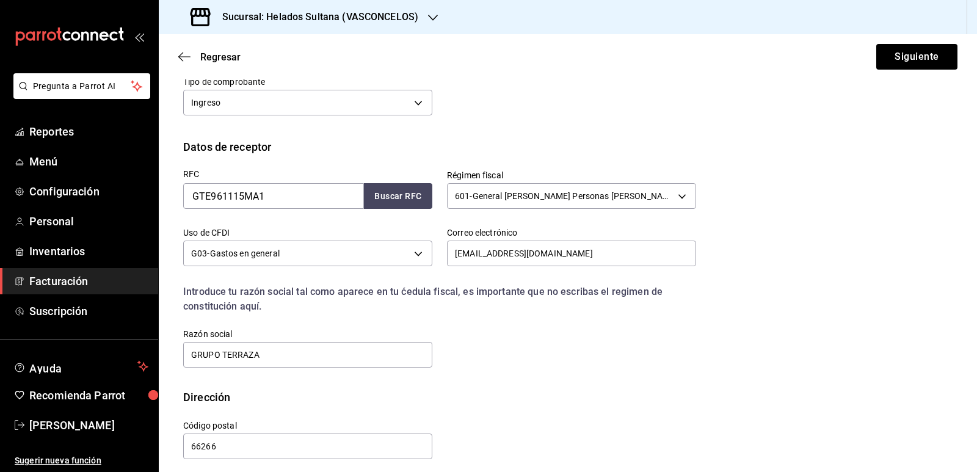
scroll to position [212, 0]
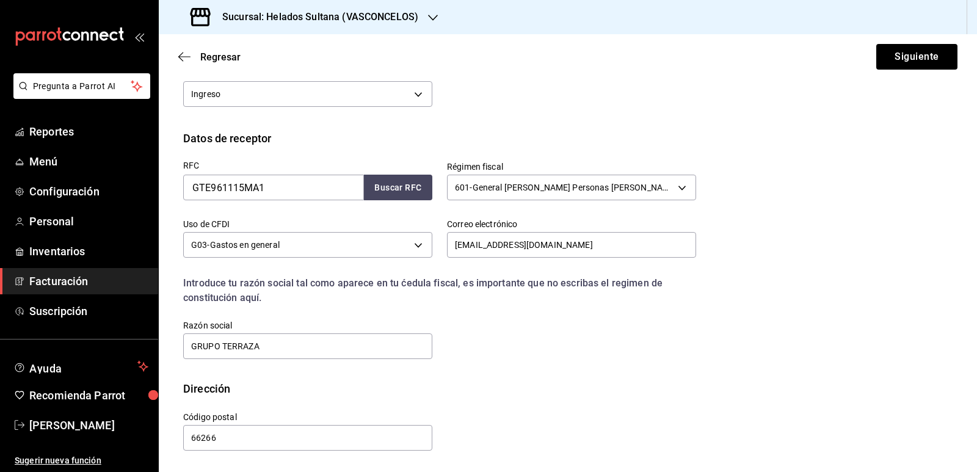
click at [589, 295] on div "Introduce tu razón social tal como aparece en tu ćedula fiscal, es importante q…" at bounding box center [439, 290] width 513 height 29
click at [396, 245] on body "Pregunta a Parrot AI Reportes Menú Configuración Personal Inventarios Facturaci…" at bounding box center [488, 236] width 977 height 472
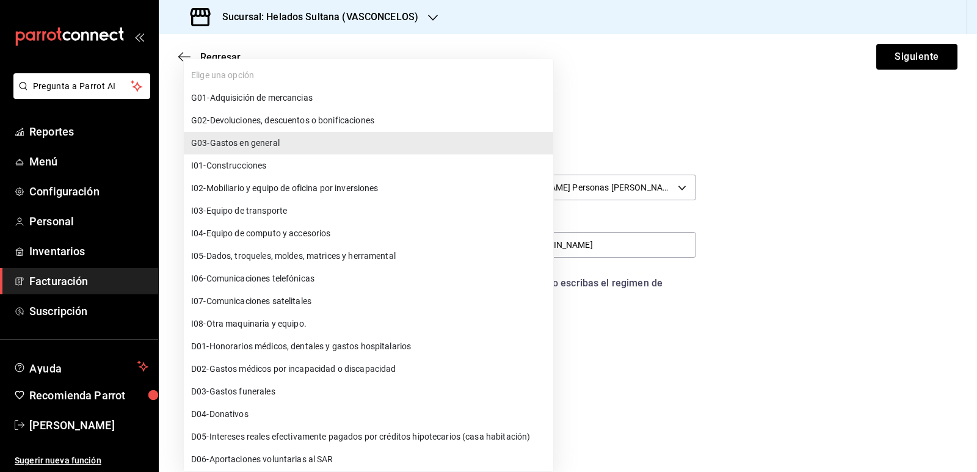
click at [746, 358] on div at bounding box center [488, 236] width 977 height 472
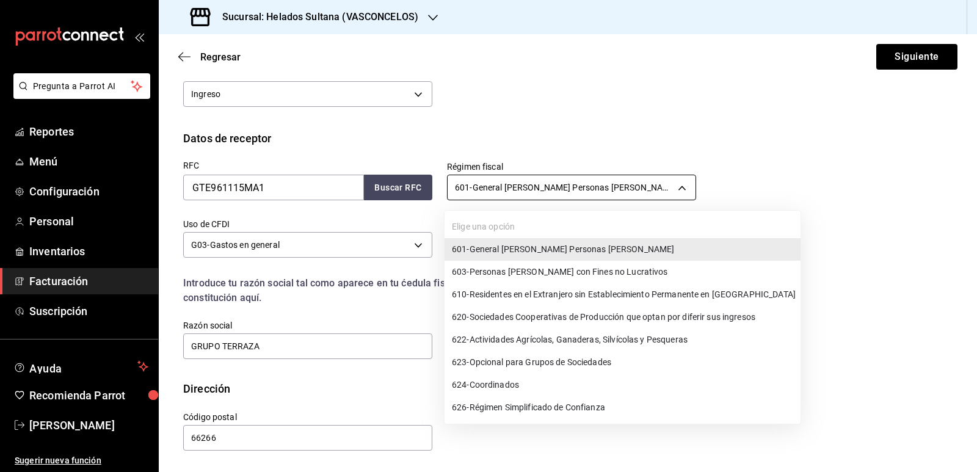
click at [577, 188] on body "Pregunta a Parrot AI Reportes Menú Configuración Personal Inventarios Facturaci…" at bounding box center [488, 236] width 977 height 472
click at [598, 119] on div at bounding box center [488, 236] width 977 height 472
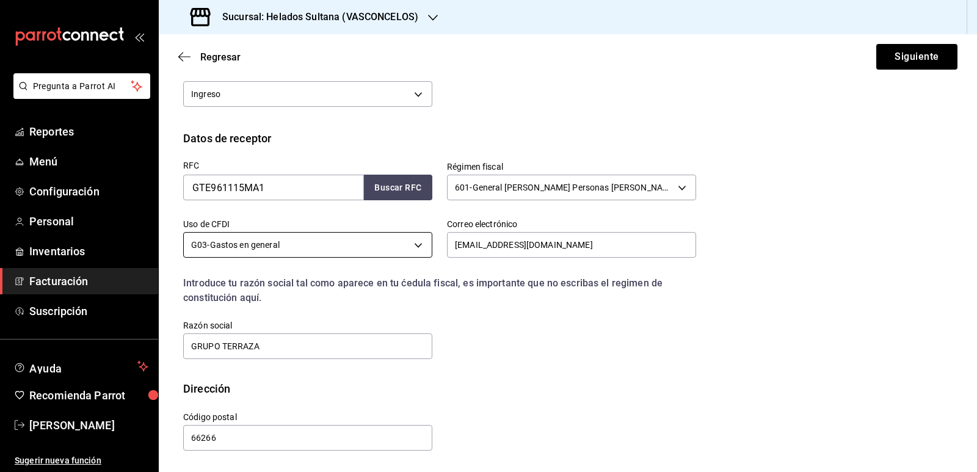
click at [393, 242] on body "Pregunta a Parrot AI Reportes Menú Configuración Personal Inventarios Facturaci…" at bounding box center [488, 236] width 977 height 472
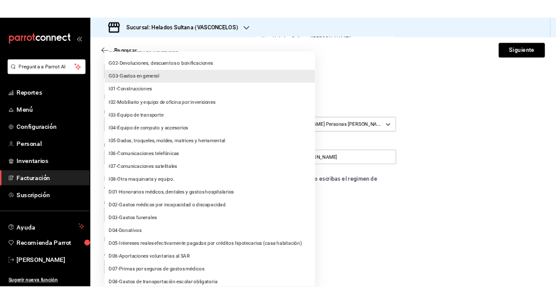
scroll to position [0, 0]
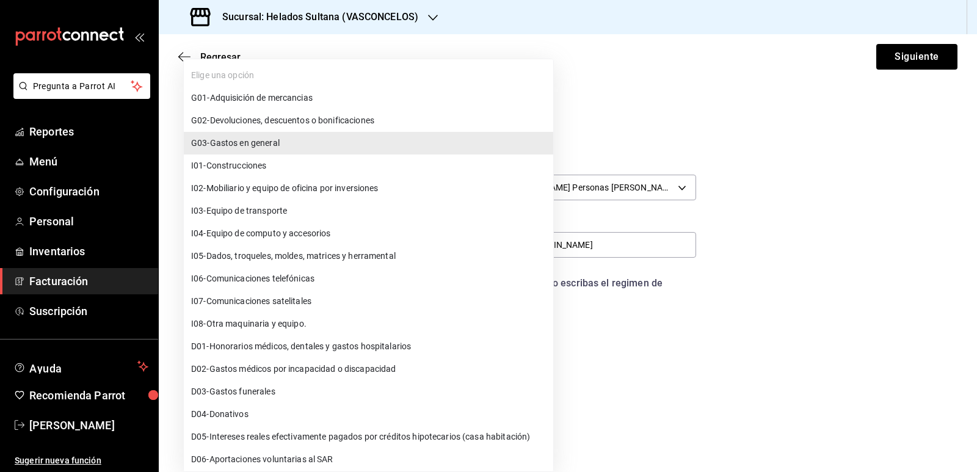
click at [285, 98] on span "G01 - Adquisición de mercancias" at bounding box center [252, 98] width 122 height 13
type input "G01"
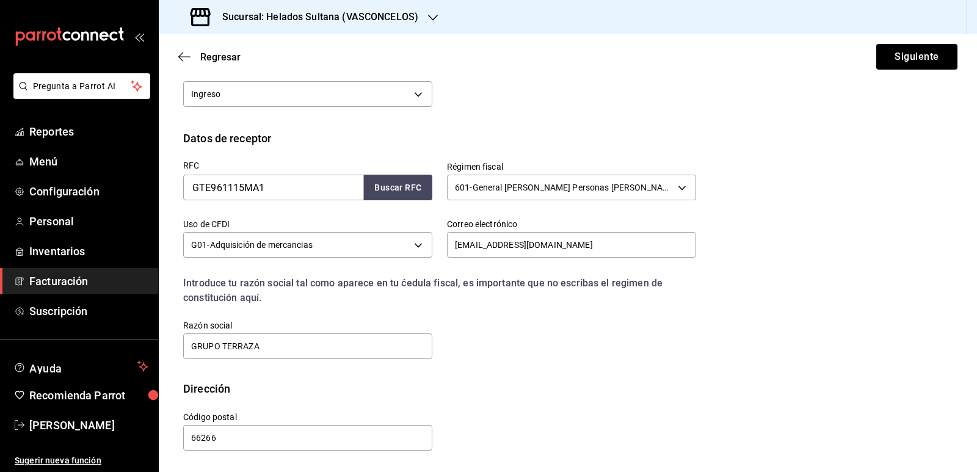
click at [618, 332] on div "RFC GTE961115MA1 Buscar RFC Régimen fiscal 601 - General [PERSON_NAME] Personas…" at bounding box center [433, 254] width 528 height 214
drag, startPoint x: 600, startPoint y: 246, endPoint x: 403, endPoint y: 238, distance: 197.4
click at [403, 238] on div "RFC GTE961115MA1 Buscar RFC Régimen fiscal 601 - General [PERSON_NAME] Personas…" at bounding box center [433, 254] width 528 height 214
click at [498, 324] on div "RFC GTE961115MA1 Buscar RFC Régimen fiscal 601 - General [PERSON_NAME] Personas…" at bounding box center [433, 254] width 528 height 214
click at [905, 54] on button "Siguiente" at bounding box center [917, 57] width 81 height 26
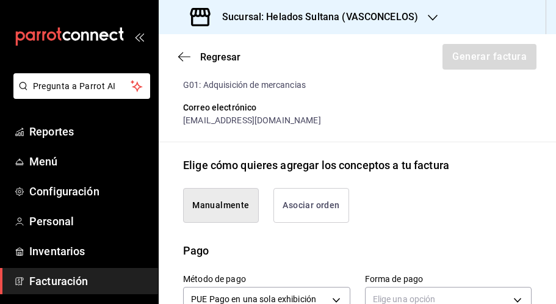
click at [317, 220] on button "Asociar orden" at bounding box center [312, 205] width 76 height 35
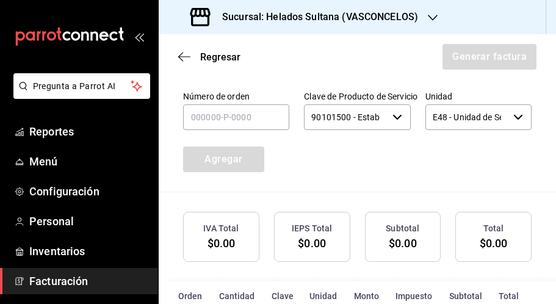
scroll to position [395, 0]
type button "associate"
click at [228, 129] on input "text" at bounding box center [236, 117] width 106 height 26
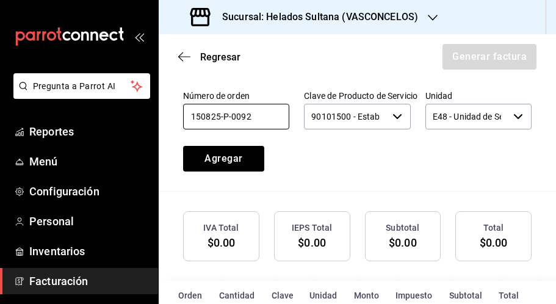
type input "150825-P-0092"
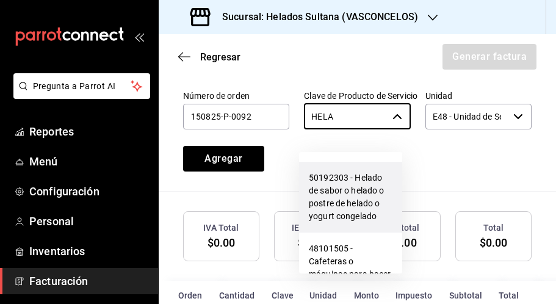
click at [330, 182] on li "50192303 - Helado de sabor o helado o postre de helado o yogurt congelado" at bounding box center [350, 197] width 103 height 71
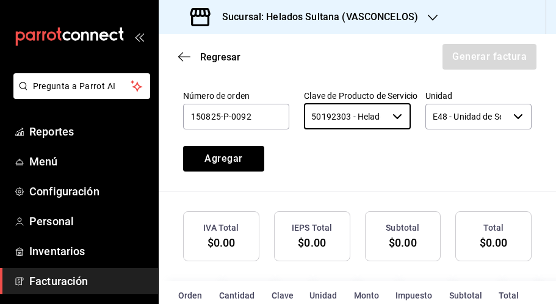
type input "50192303 - Helado de sabor o helado o postre de helado o yogurt congelado"
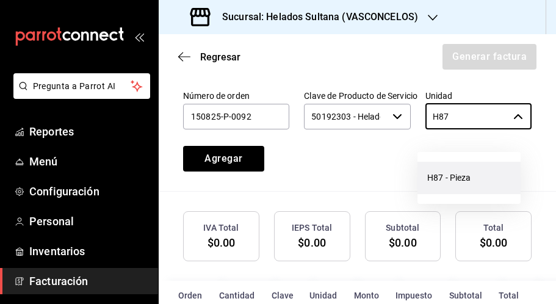
click at [434, 186] on li "H87 - Pieza" at bounding box center [469, 178] width 103 height 32
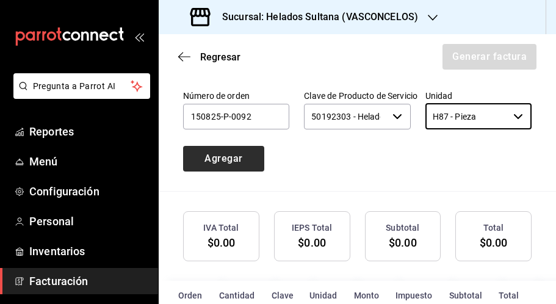
type input "H87 - Pieza"
click at [227, 172] on button "Agregar" at bounding box center [223, 159] width 81 height 26
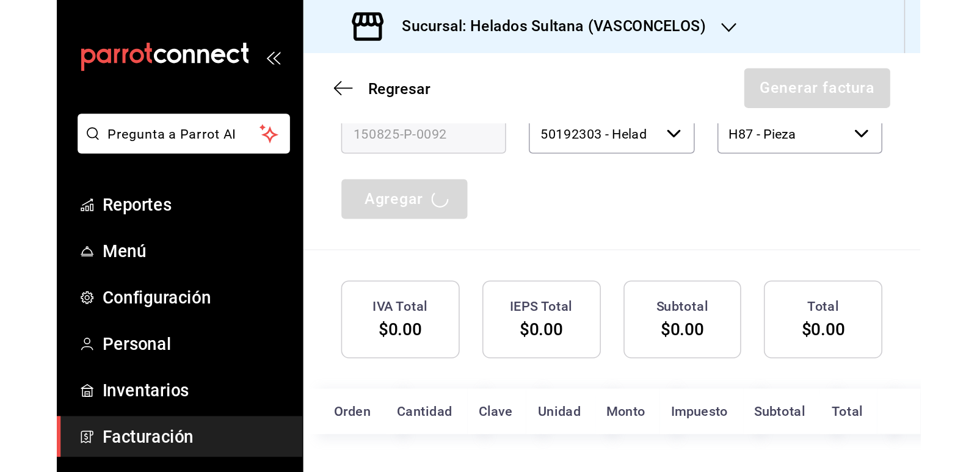
scroll to position [258, 0]
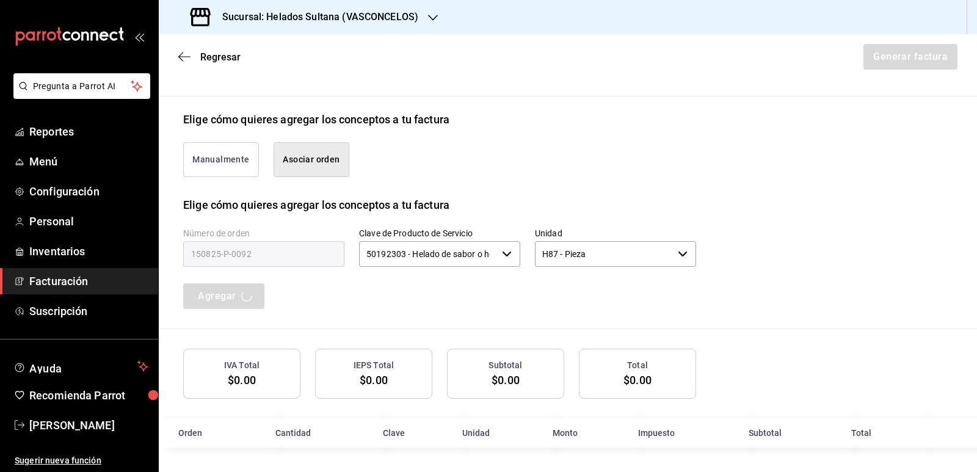
click at [482, 295] on div "Número de orden 150825-P-0092 Clave de Producto de Servicio 50192303 - Helado d…" at bounding box center [425, 254] width 542 height 111
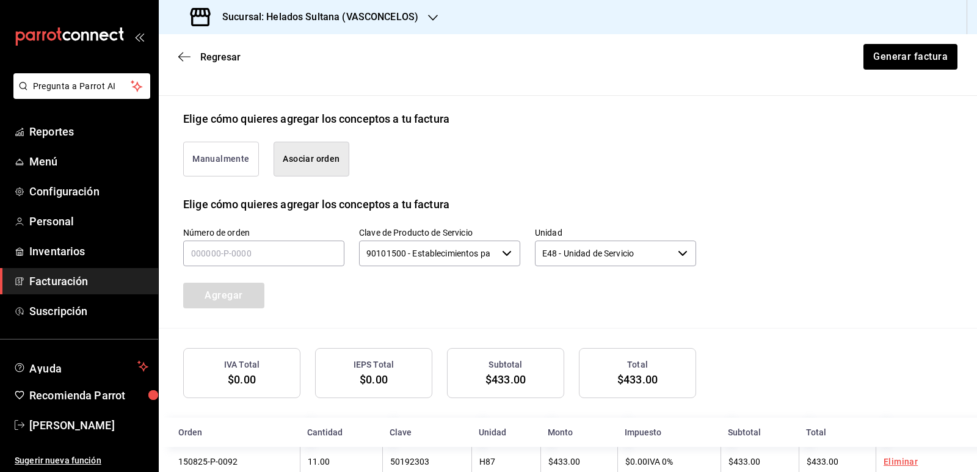
click at [820, 291] on div "Número de orden Clave de Producto de Servicio 90101500 - Establecimientos para …" at bounding box center [568, 270] width 770 height 115
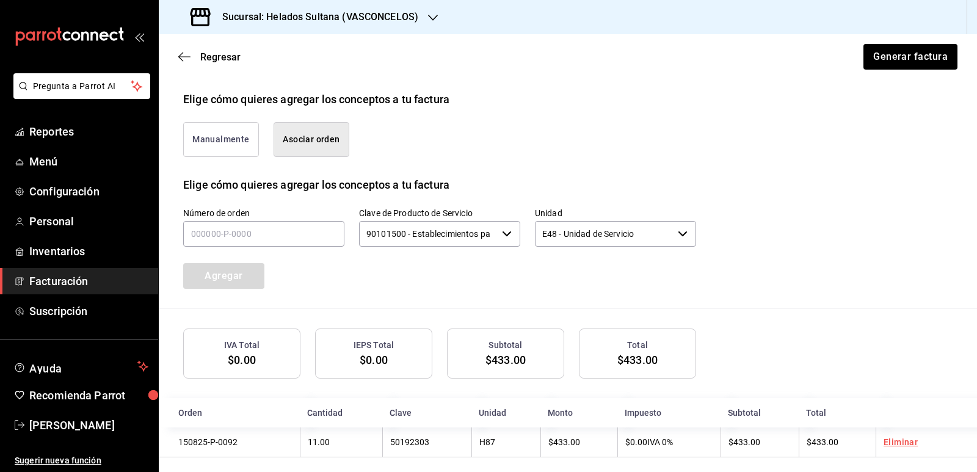
scroll to position [289, 0]
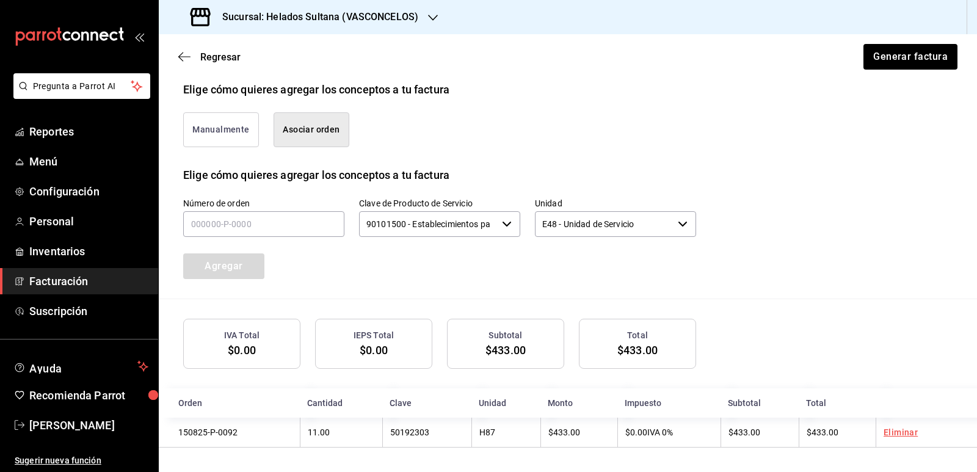
click at [757, 279] on div "Número de orden Clave de Producto de Servicio 90101500 - Establecimientos para …" at bounding box center [568, 240] width 770 height 115
click at [586, 106] on div "Manualmente Asociar orden" at bounding box center [433, 122] width 528 height 49
click at [244, 128] on button "Manualmente" at bounding box center [221, 129] width 76 height 35
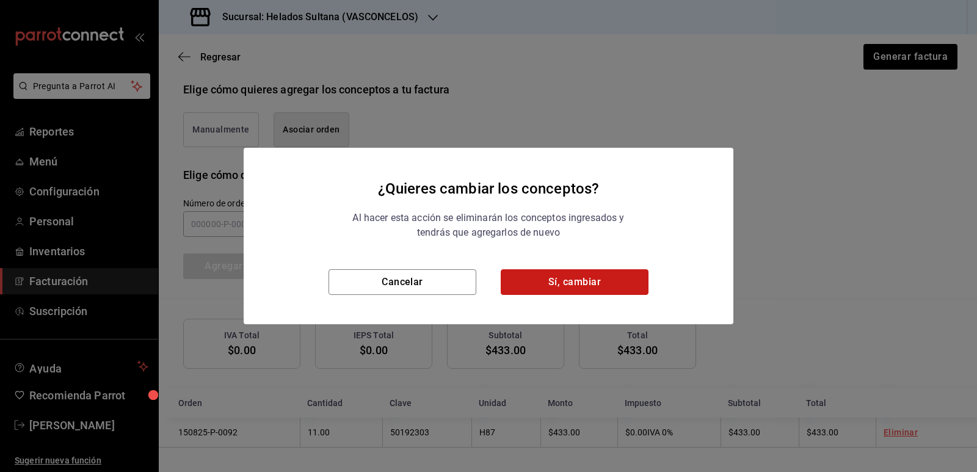
click at [547, 282] on button "Sí, cambiar" at bounding box center [575, 282] width 148 height 26
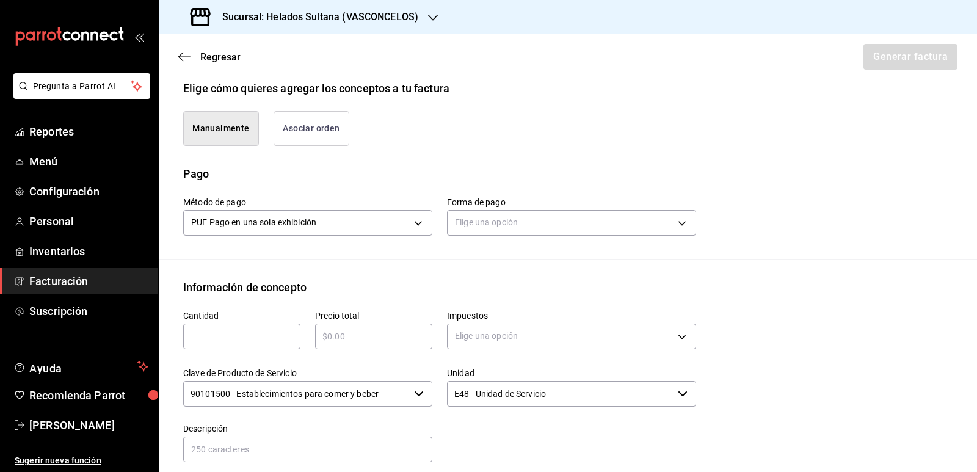
type button "manualy"
click at [539, 148] on div "Manualmente Asociar orden" at bounding box center [568, 131] width 770 height 69
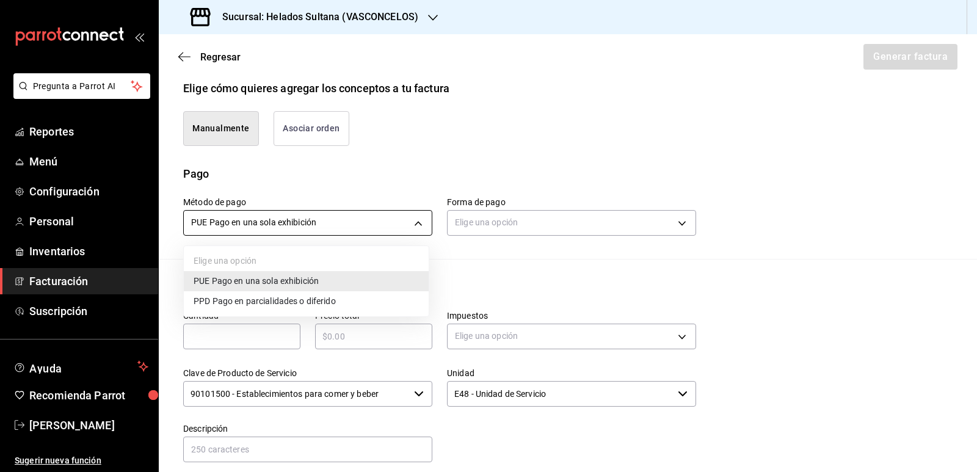
click at [400, 222] on body "Pregunta a Parrot AI Reportes Menú Configuración Personal Inventarios Facturaci…" at bounding box center [488, 236] width 977 height 472
click at [302, 285] on span "PUE Pago en una sola exhibición" at bounding box center [256, 281] width 125 height 13
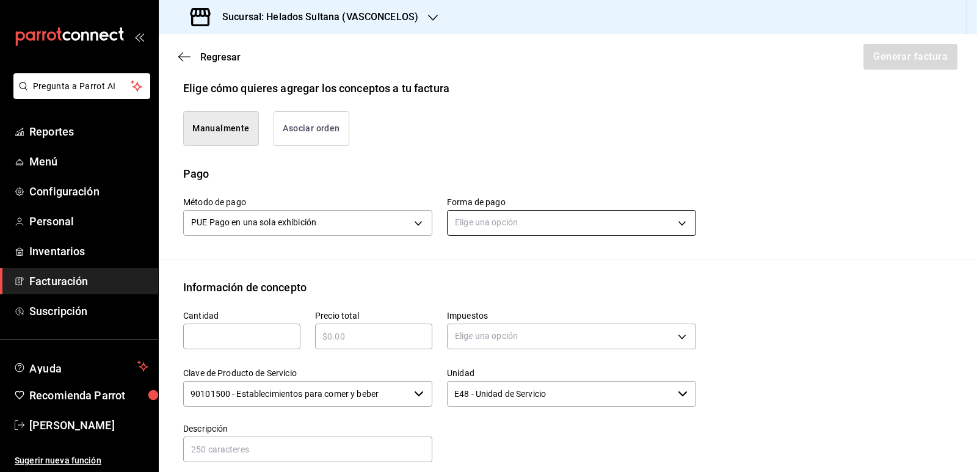
click at [512, 221] on body "Pregunta a Parrot AI Reportes Menú Configuración Personal Inventarios Facturaci…" at bounding box center [488, 236] width 977 height 472
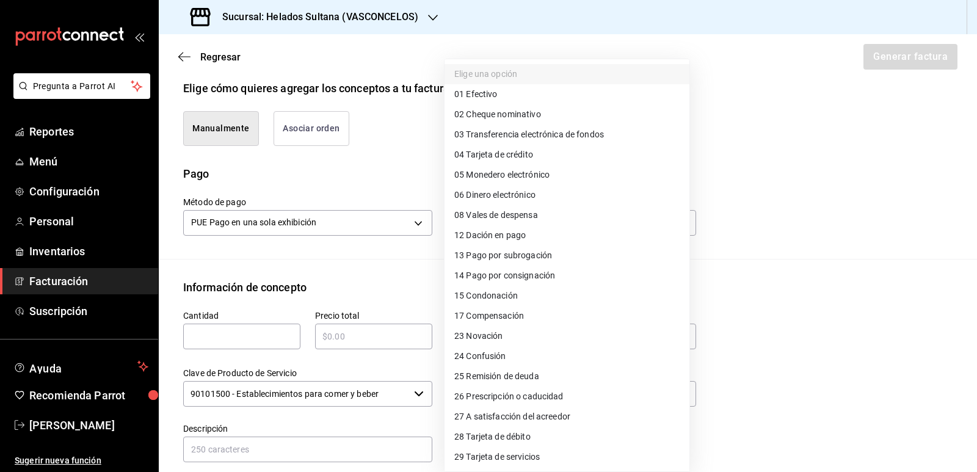
click at [513, 96] on li "01 Efectivo" at bounding box center [567, 94] width 245 height 20
type input "01"
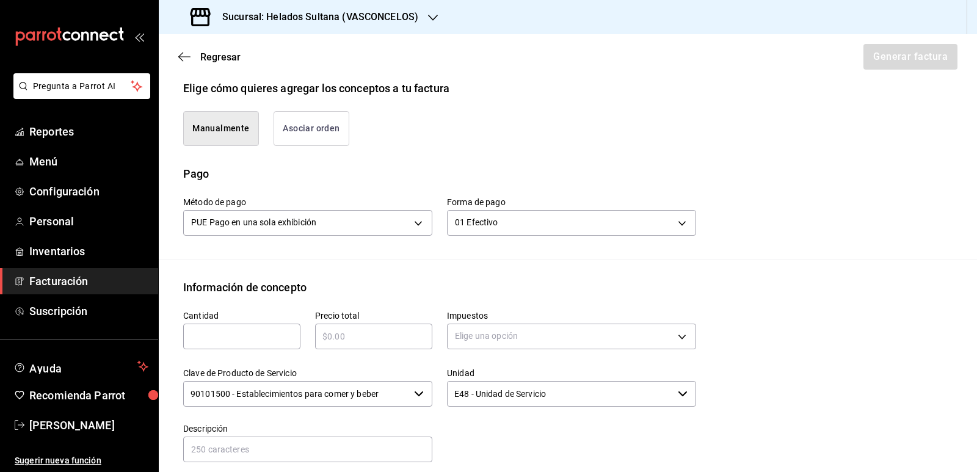
click at [260, 336] on input "text" at bounding box center [241, 336] width 117 height 15
type input "1"
type input "$810"
click at [476, 337] on body "Pregunta a Parrot AI Reportes Menú Configuración Personal Inventarios Facturaci…" at bounding box center [488, 236] width 977 height 472
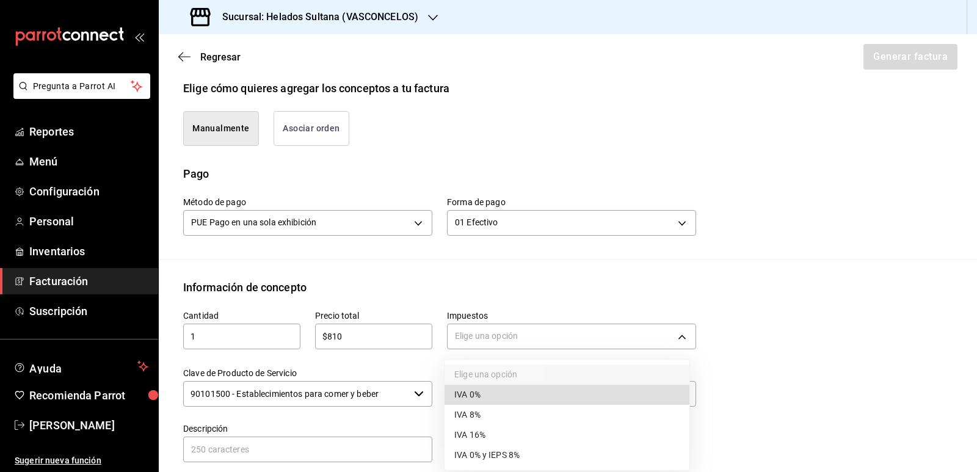
click at [476, 394] on span "IVA 0%" at bounding box center [467, 394] width 26 height 13
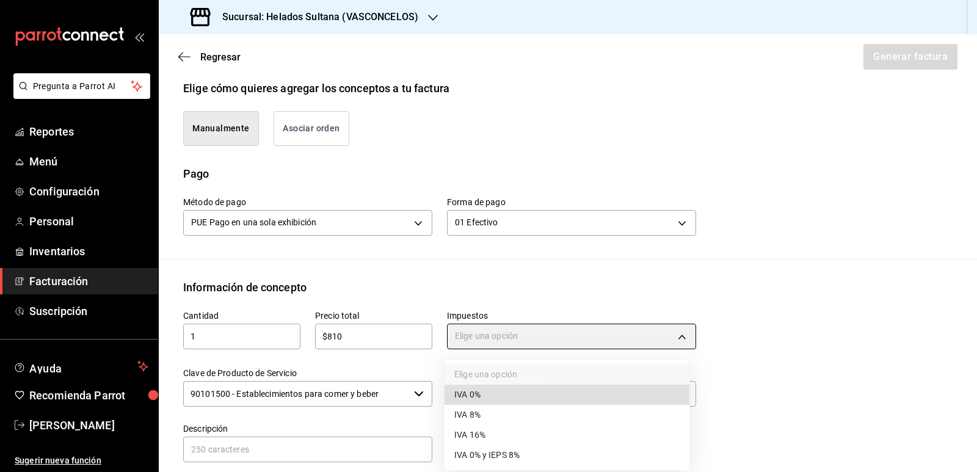
type input "IVA_0"
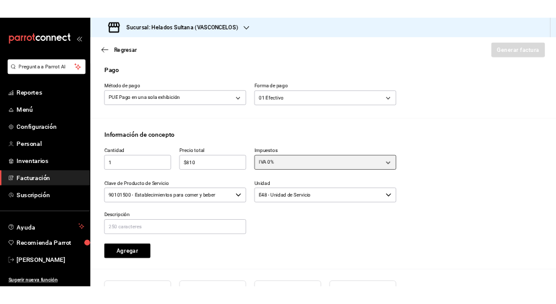
scroll to position [411, 0]
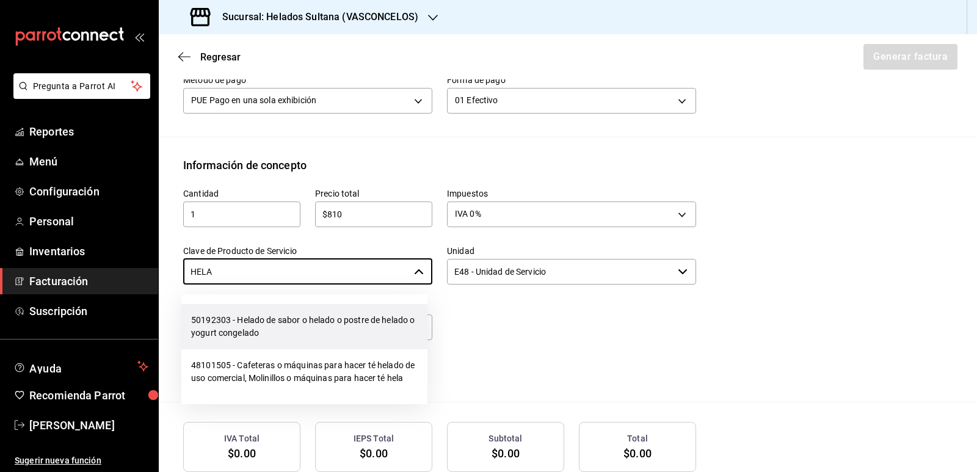
click at [341, 333] on li "50192303 - Helado de sabor o helado o postre de helado o yogurt congelado" at bounding box center [304, 326] width 246 height 45
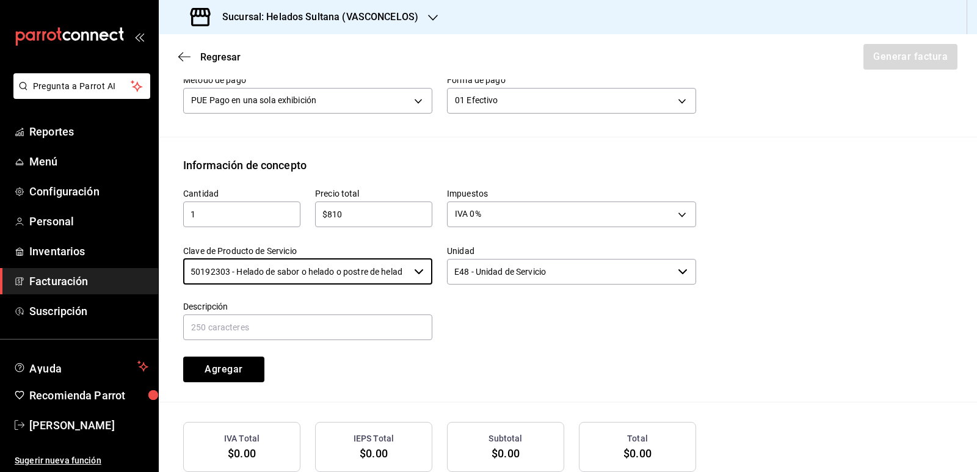
type input "50192303 - Helado de sabor o helado o postre de helado o yogurt congelado"
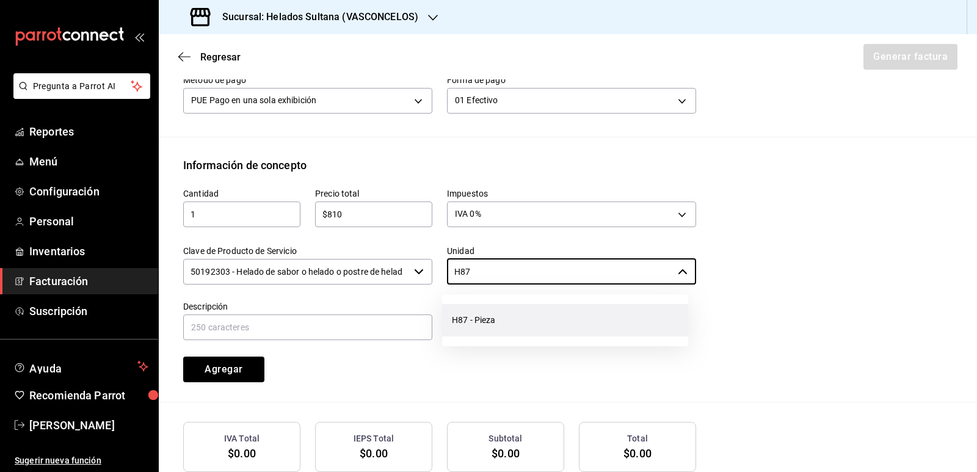
click at [478, 326] on li "H87 - Pieza" at bounding box center [565, 320] width 246 height 32
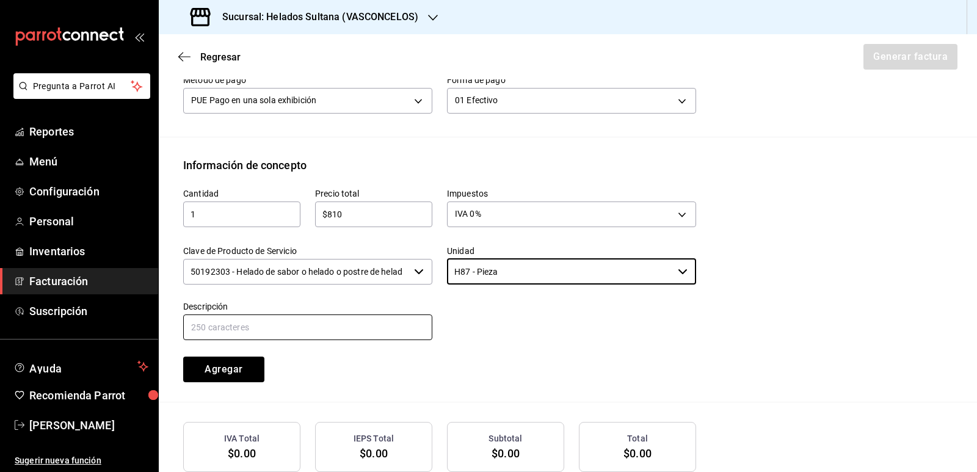
type input "H87 - Pieza"
click at [362, 332] on input "text" at bounding box center [307, 328] width 249 height 26
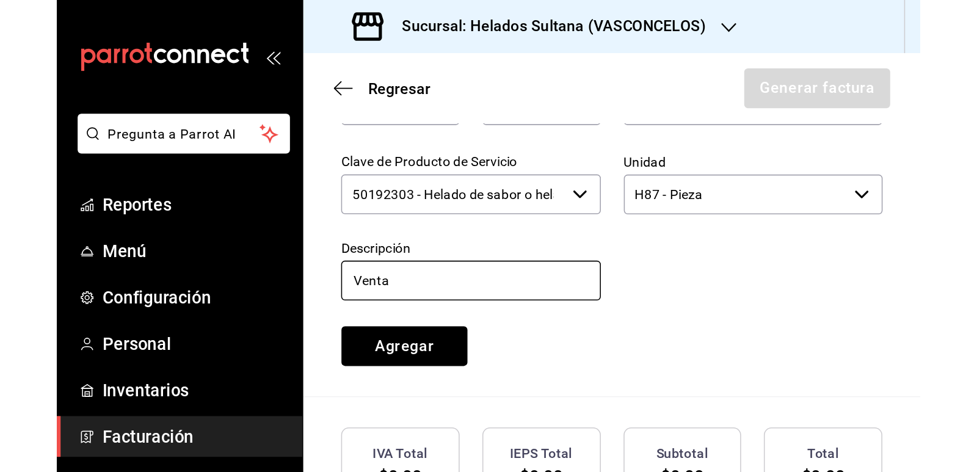
scroll to position [594, 0]
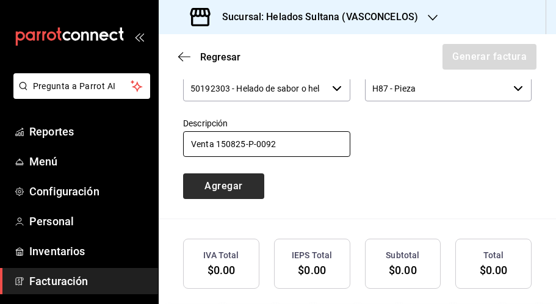
type input "Venta 150825-P-0092"
click at [234, 192] on button "Agregar" at bounding box center [223, 186] width 81 height 26
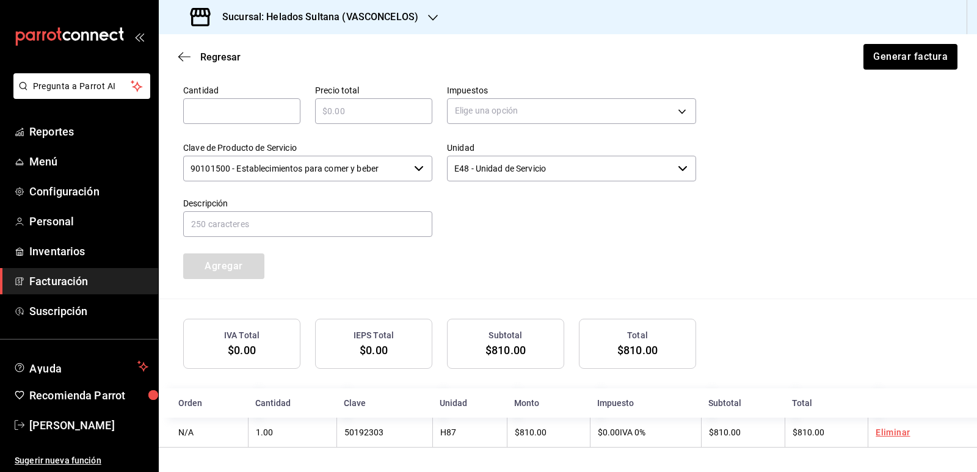
scroll to position [516, 0]
click at [915, 56] on button "Generar factura" at bounding box center [909, 57] width 95 height 26
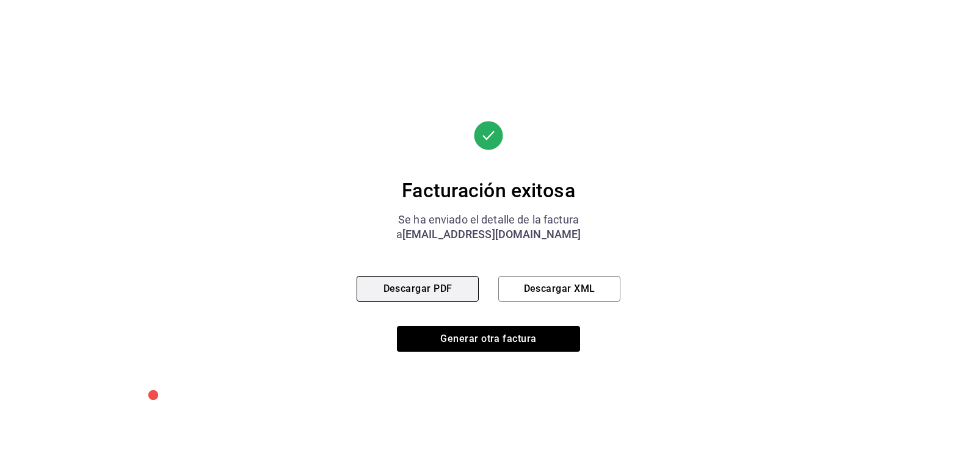
click at [443, 286] on button "Descargar PDF" at bounding box center [418, 289] width 122 height 26
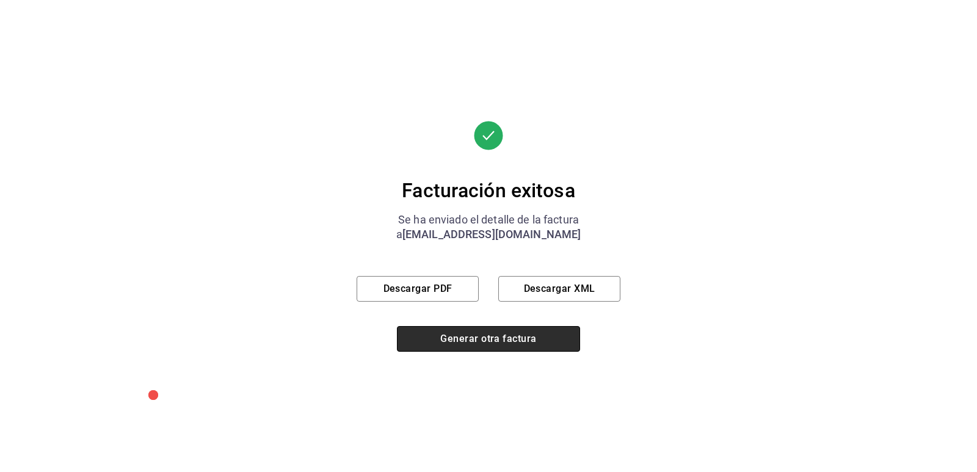
click at [478, 343] on button "Generar otra factura" at bounding box center [488, 339] width 183 height 26
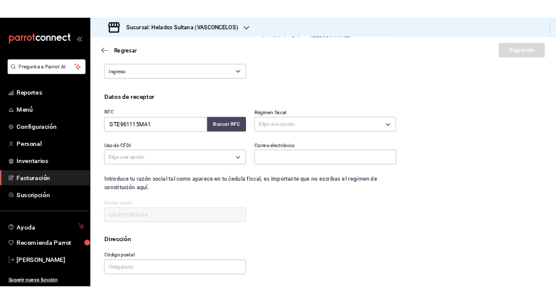
scroll to position [112, 0]
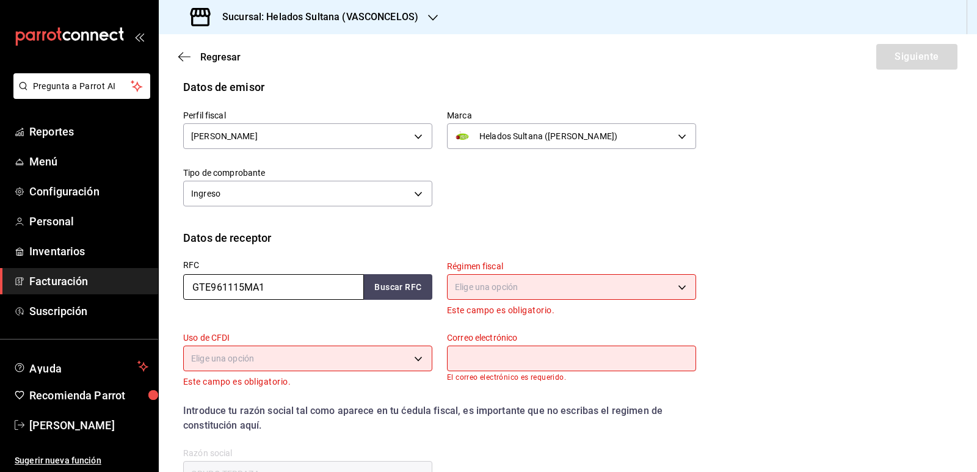
drag, startPoint x: 173, startPoint y: 283, endPoint x: 163, endPoint y: 283, distance: 9.8
click at [163, 283] on div "Datos de receptor RFC GTE961115MA1 Buscar RFC Régimen fiscal Elige una opción E…" at bounding box center [568, 369] width 819 height 279
paste input "text"
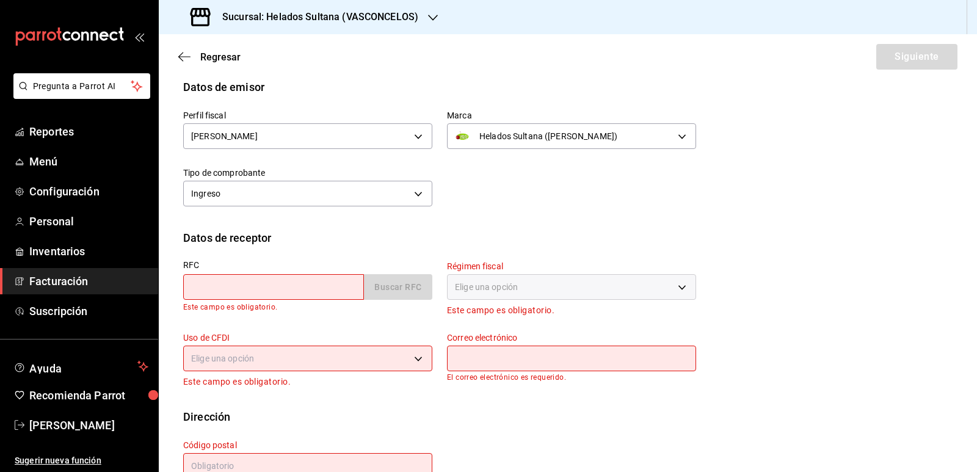
paste input "text"
paste input "SUP010813GM0"
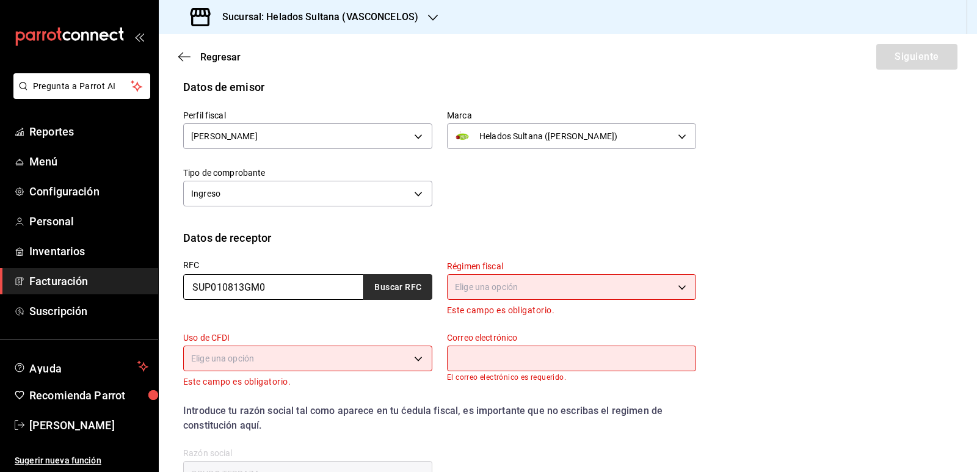
type input "SUP010813GM0"
click at [371, 287] on button "Buscar RFC" at bounding box center [398, 287] width 68 height 26
type input "[EMAIL_ADDRESS][DOMAIN_NAME]"
type input "64500"
type input "SUPERSERROT"
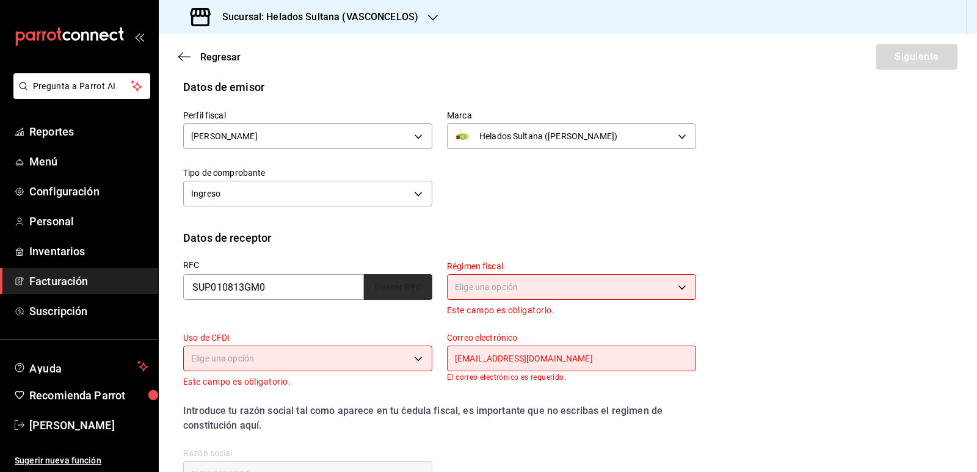
type input "601"
type input "G03"
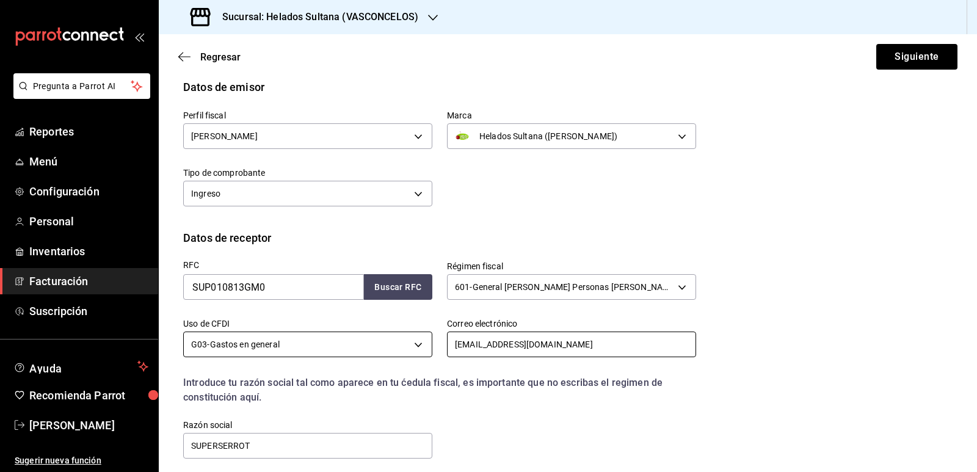
drag, startPoint x: 596, startPoint y: 344, endPoint x: 415, endPoint y: 343, distance: 181.4
click at [415, 343] on div "RFC SUP010813GM0 Buscar RFC Régimen fiscal 601 - General [PERSON_NAME] Personas…" at bounding box center [433, 353] width 528 height 214
click at [515, 397] on div "Introduce tu razón social tal como aparece en tu ćedula fiscal, es importante q…" at bounding box center [439, 390] width 513 height 29
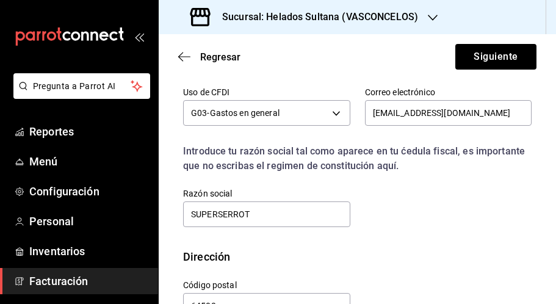
scroll to position [393, 0]
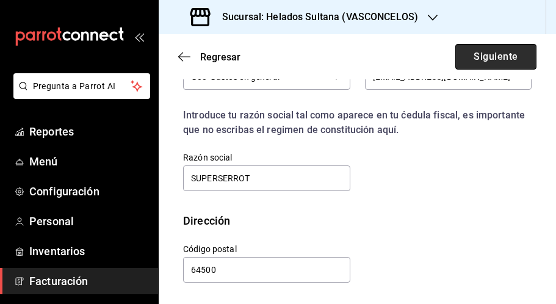
click at [497, 49] on button "Siguiente" at bounding box center [496, 57] width 81 height 26
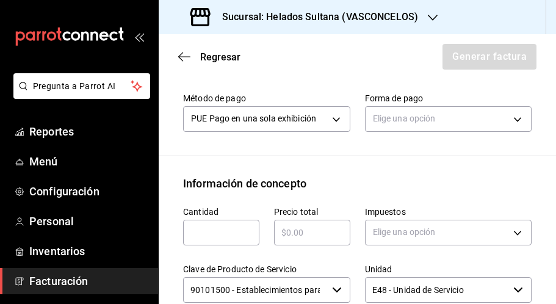
scroll to position [332, 0]
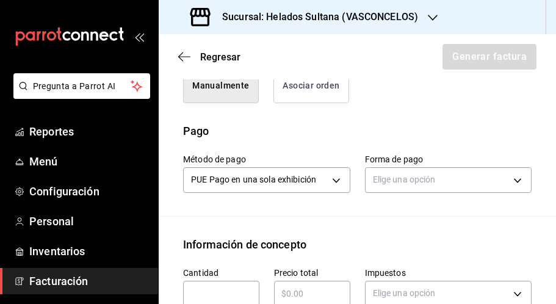
click at [293, 97] on button "Asociar orden" at bounding box center [312, 85] width 76 height 35
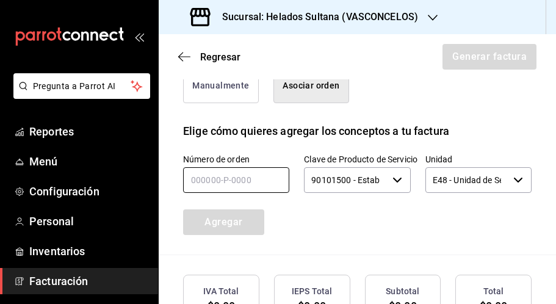
click at [266, 186] on input "text" at bounding box center [236, 180] width 106 height 26
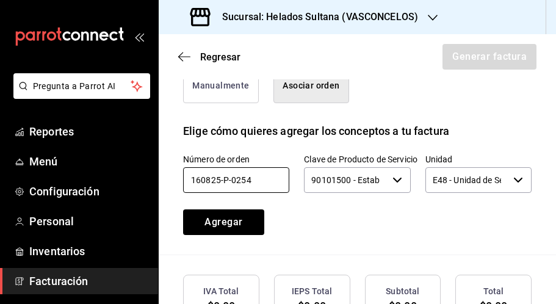
type input "160825-p-0254"
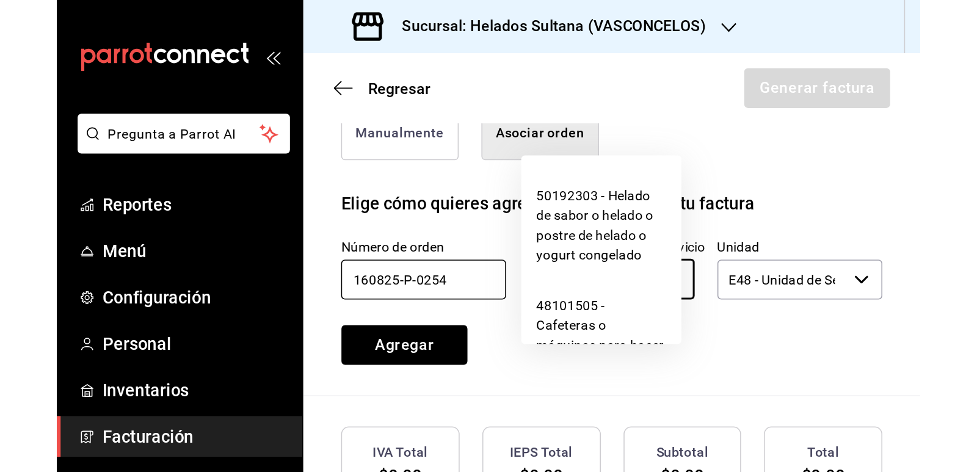
scroll to position [271, 0]
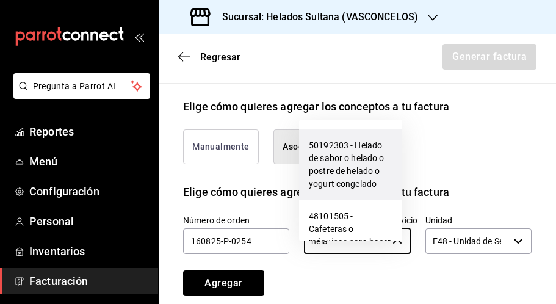
click at [340, 156] on li "50192303 - Helado de sabor o helado o postre de helado o yogurt congelado" at bounding box center [350, 164] width 103 height 71
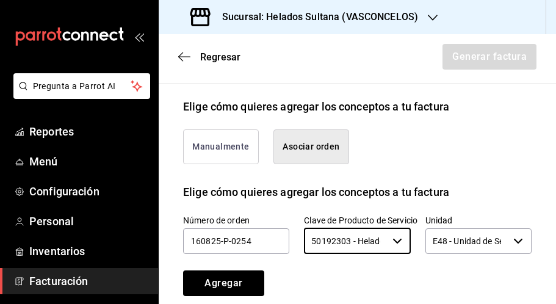
type input "50192303 - Helado de sabor o helado o postre de helado o yogurt congelado"
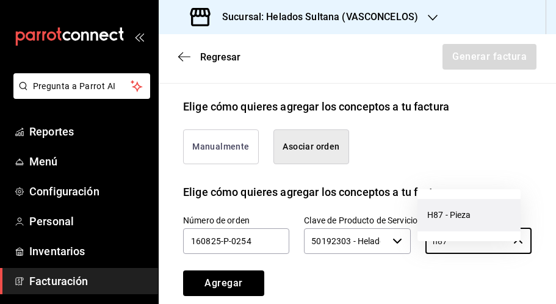
click at [445, 227] on li "H87 - Pieza" at bounding box center [469, 215] width 103 height 32
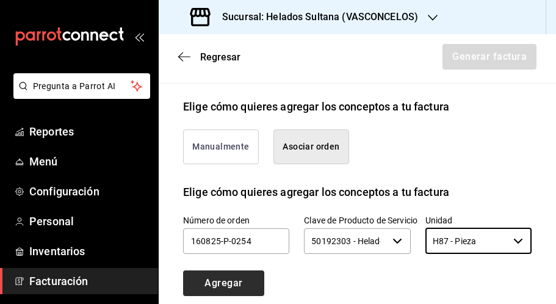
type input "H87 - Pieza"
click at [231, 294] on button "Agregar" at bounding box center [223, 284] width 81 height 26
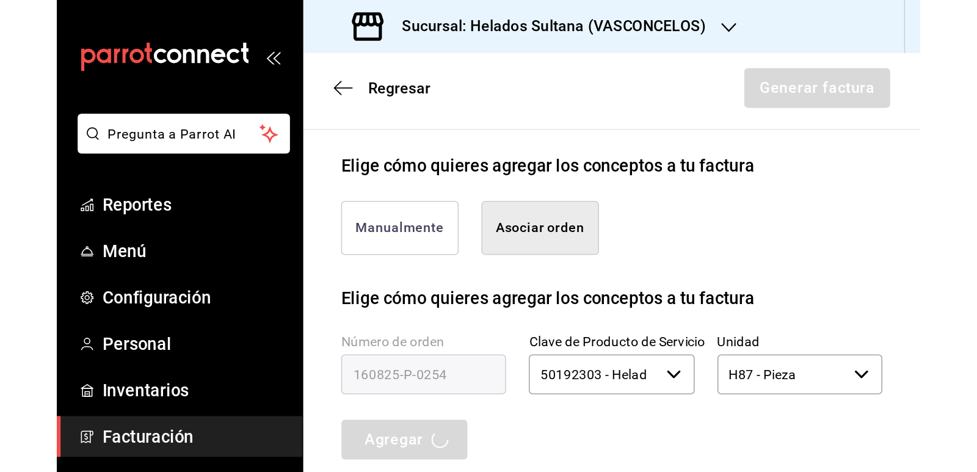
scroll to position [258, 0]
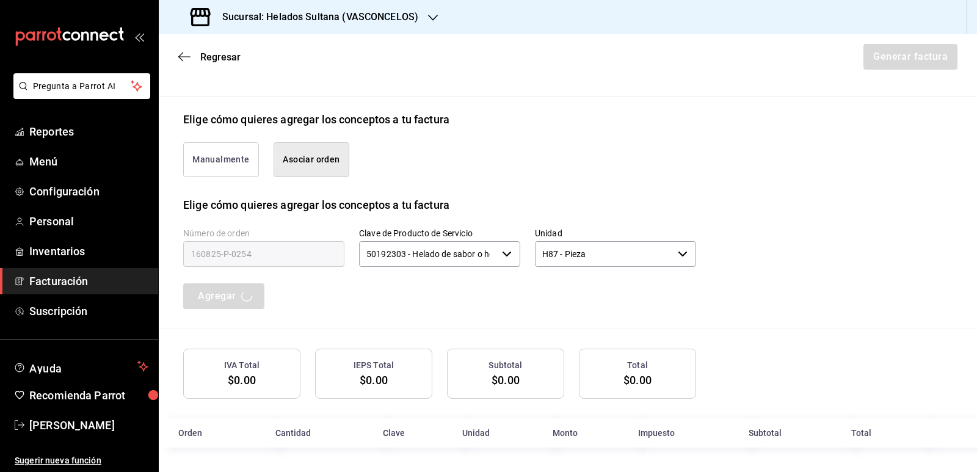
click at [834, 277] on div "Número de orden 160825-p-0254 Clave de Producto de Servicio 50192303 - Helado d…" at bounding box center [568, 270] width 770 height 115
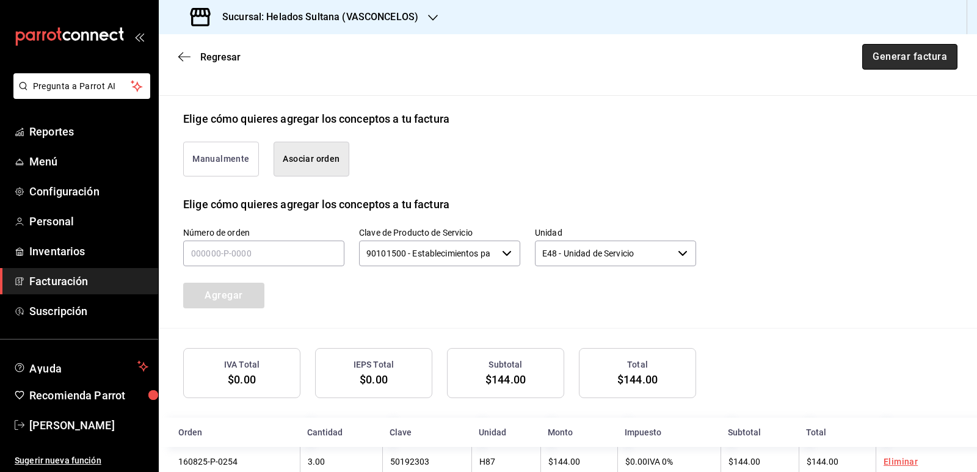
click at [892, 53] on button "Generar factura" at bounding box center [909, 57] width 95 height 26
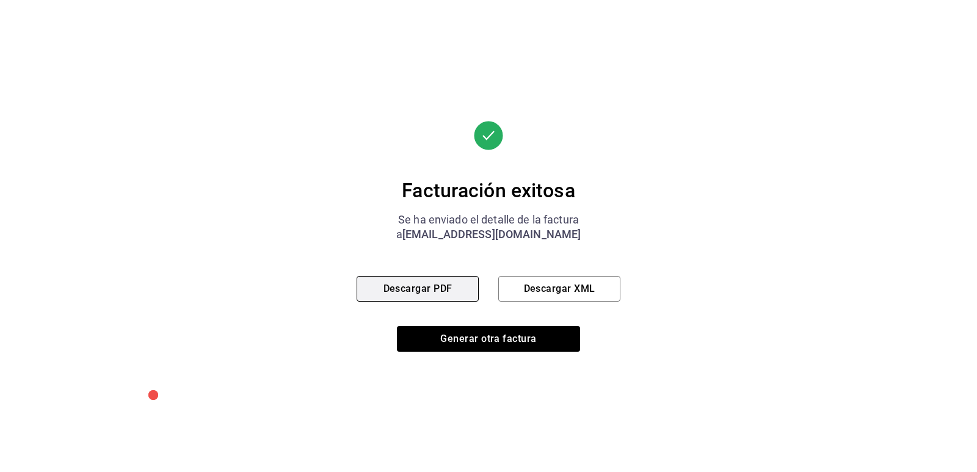
click at [411, 282] on button "Descargar PDF" at bounding box center [418, 289] width 122 height 26
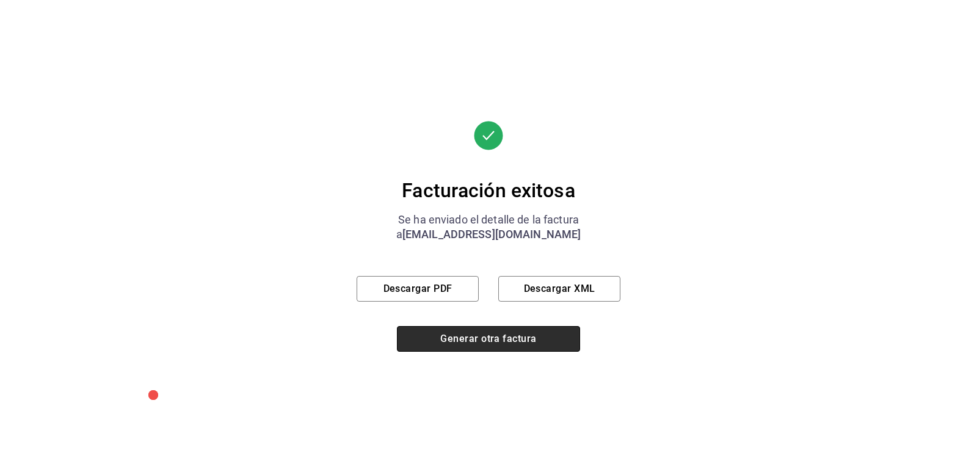
click at [506, 340] on button "Generar otra factura" at bounding box center [488, 339] width 183 height 26
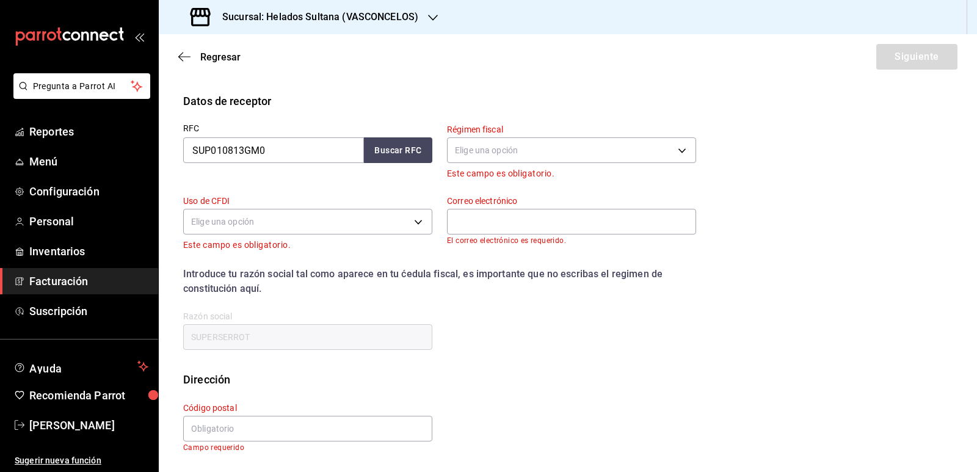
scroll to position [112, 0]
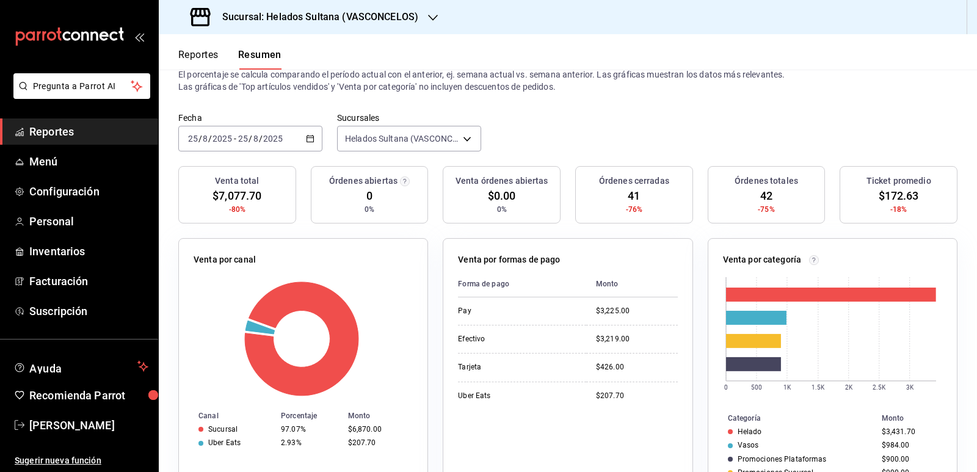
scroll to position [61, 0]
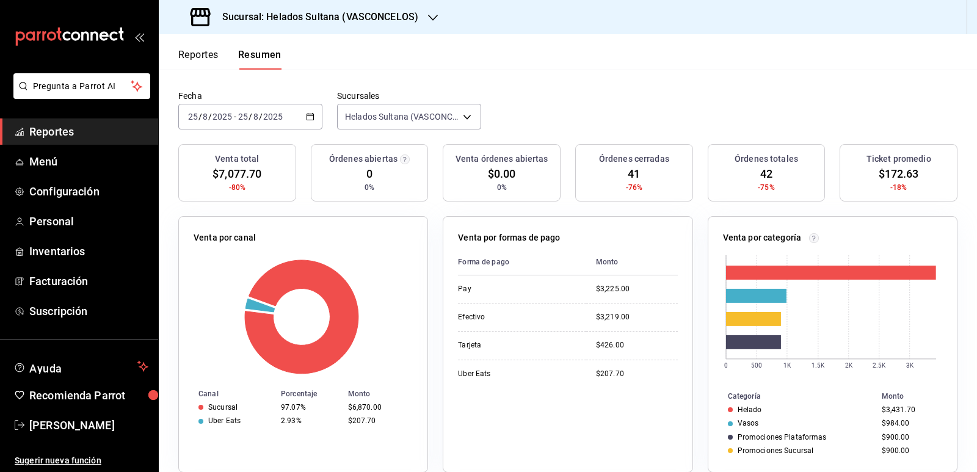
click at [57, 133] on span "Reportes" at bounding box center [88, 131] width 119 height 16
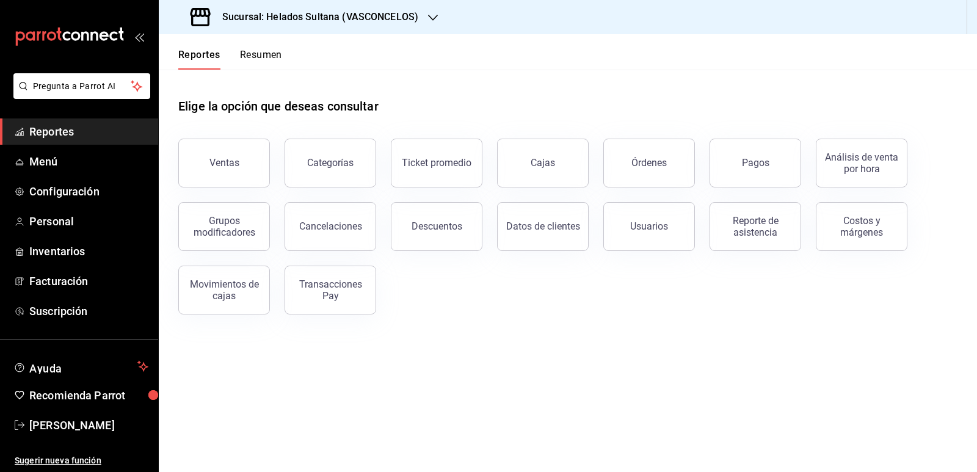
click at [271, 57] on button "Resumen" at bounding box center [261, 59] width 42 height 21
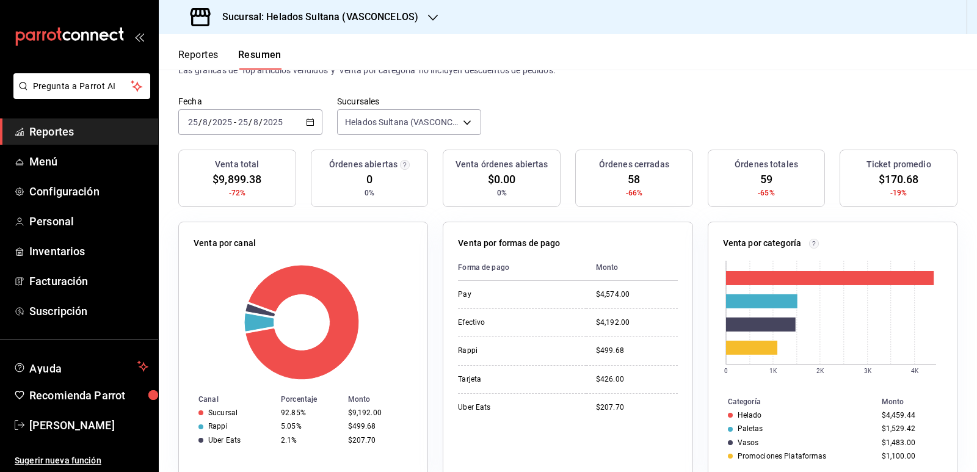
scroll to position [122, 0]
